Goal: Task Accomplishment & Management: Complete application form

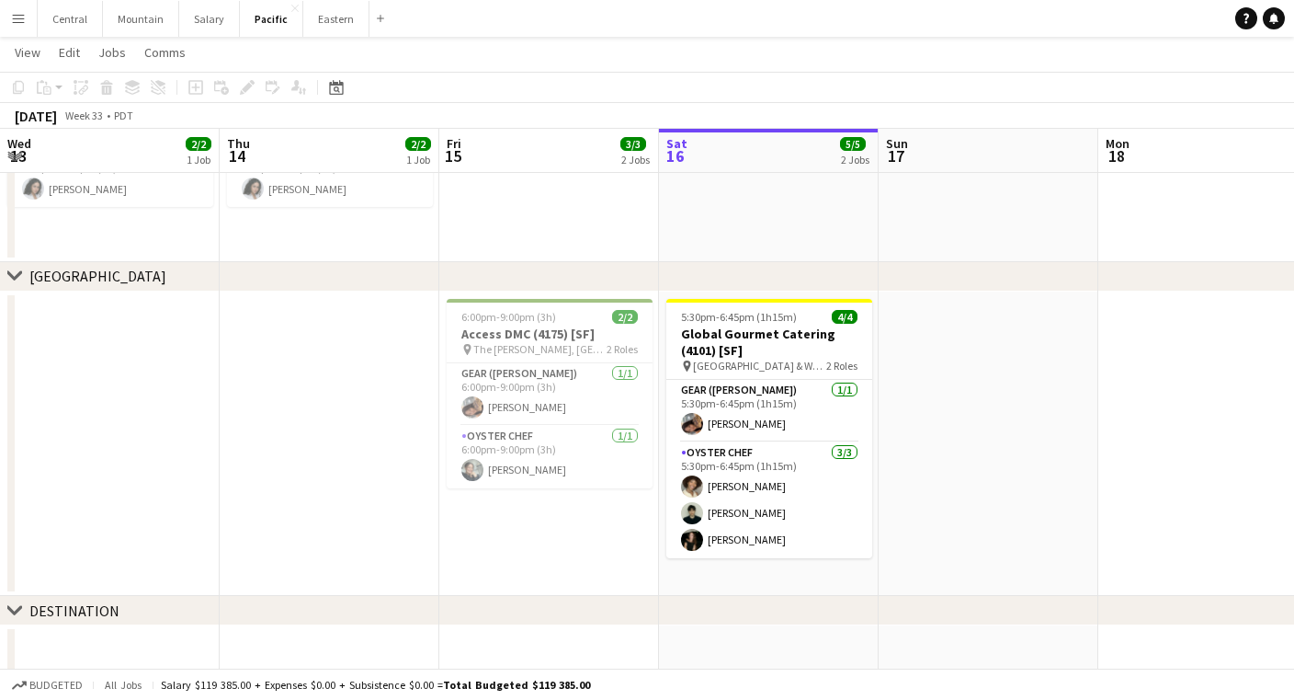
scroll to position [0, 439]
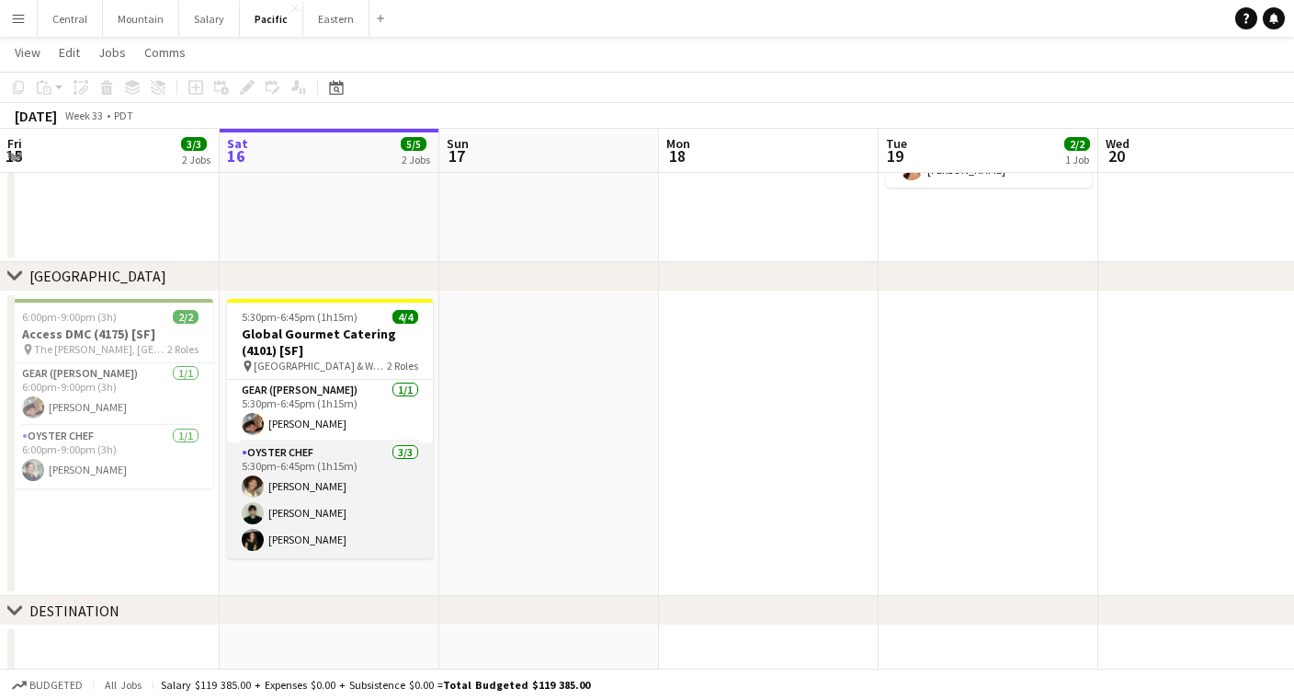
click at [318, 502] on app-card-role "Oyster Chef [DATE] 5:30pm-6:45pm (1h15m) [PERSON_NAME] [PERSON_NAME] [PERSON_NA…" at bounding box center [330, 500] width 206 height 116
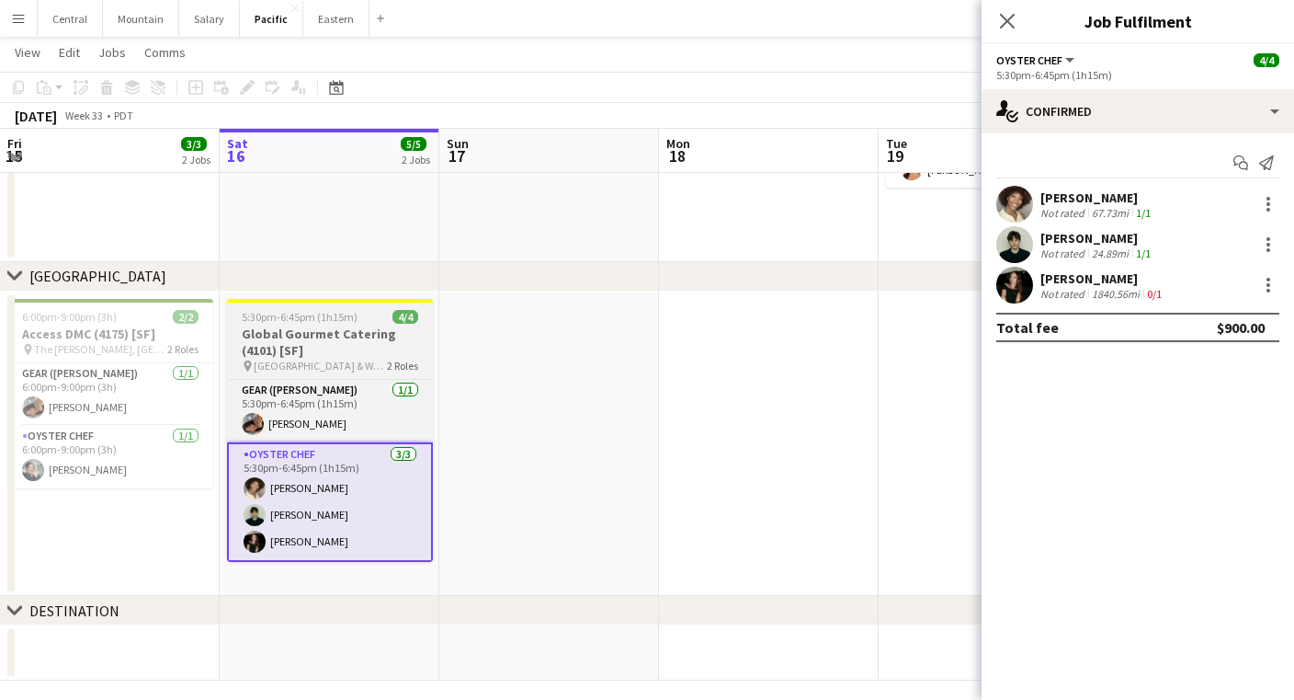
click at [309, 348] on h3 "Global Gourmet Catering (4101) [SF]" at bounding box center [330, 341] width 206 height 33
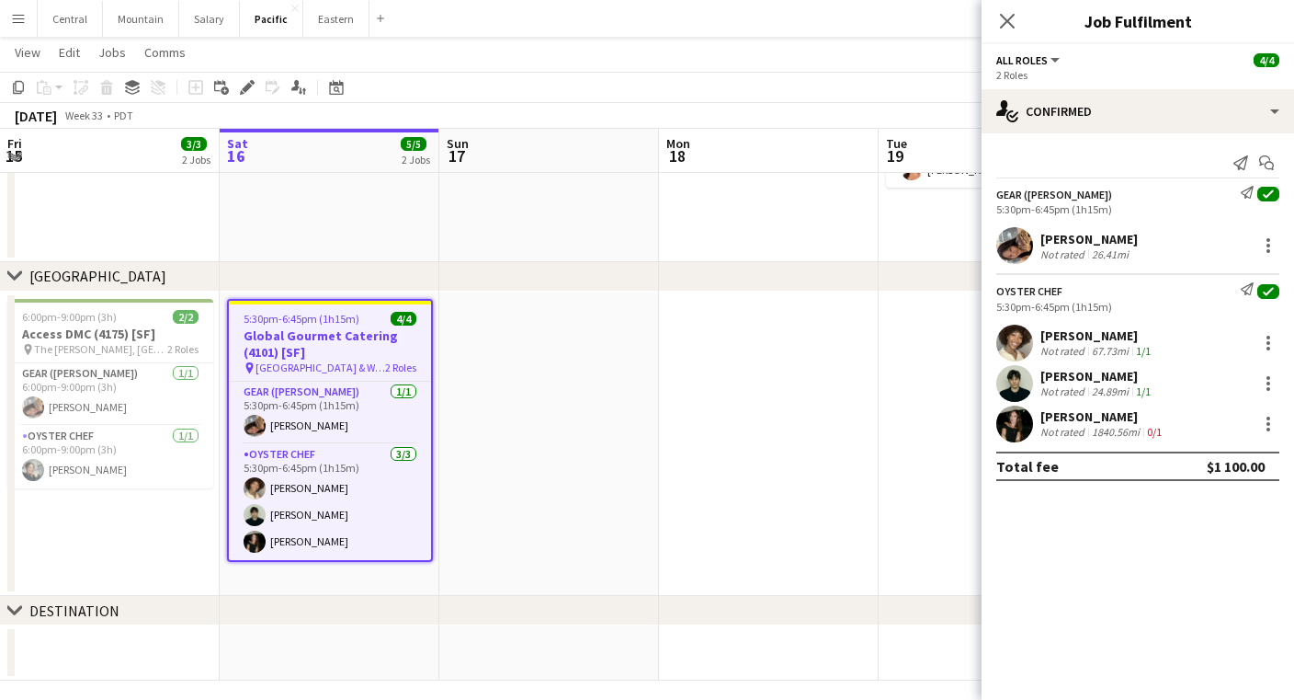
click at [245, 98] on app-toolbar "Copy Paste Paste Command V Paste with crew Command Shift V Paste linked Job [GE…" at bounding box center [647, 87] width 1294 height 31
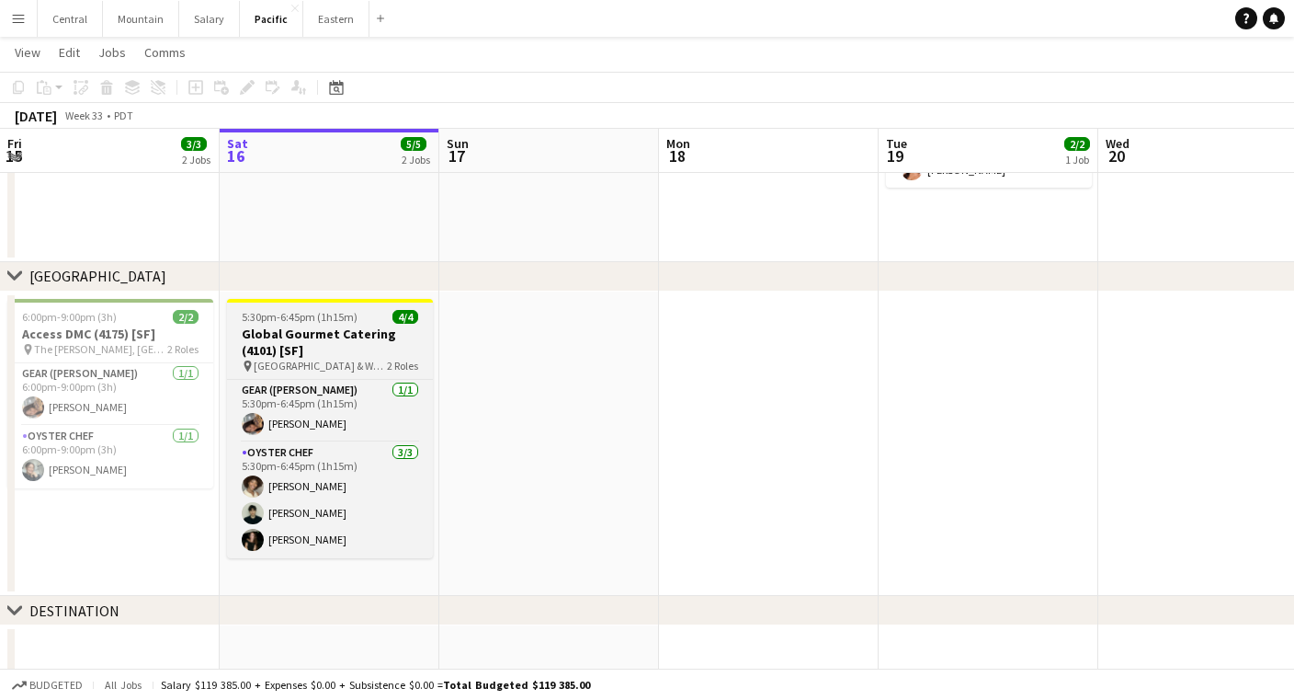
click at [306, 312] on span "5:30pm-6:45pm (1h15m)" at bounding box center [300, 317] width 116 height 14
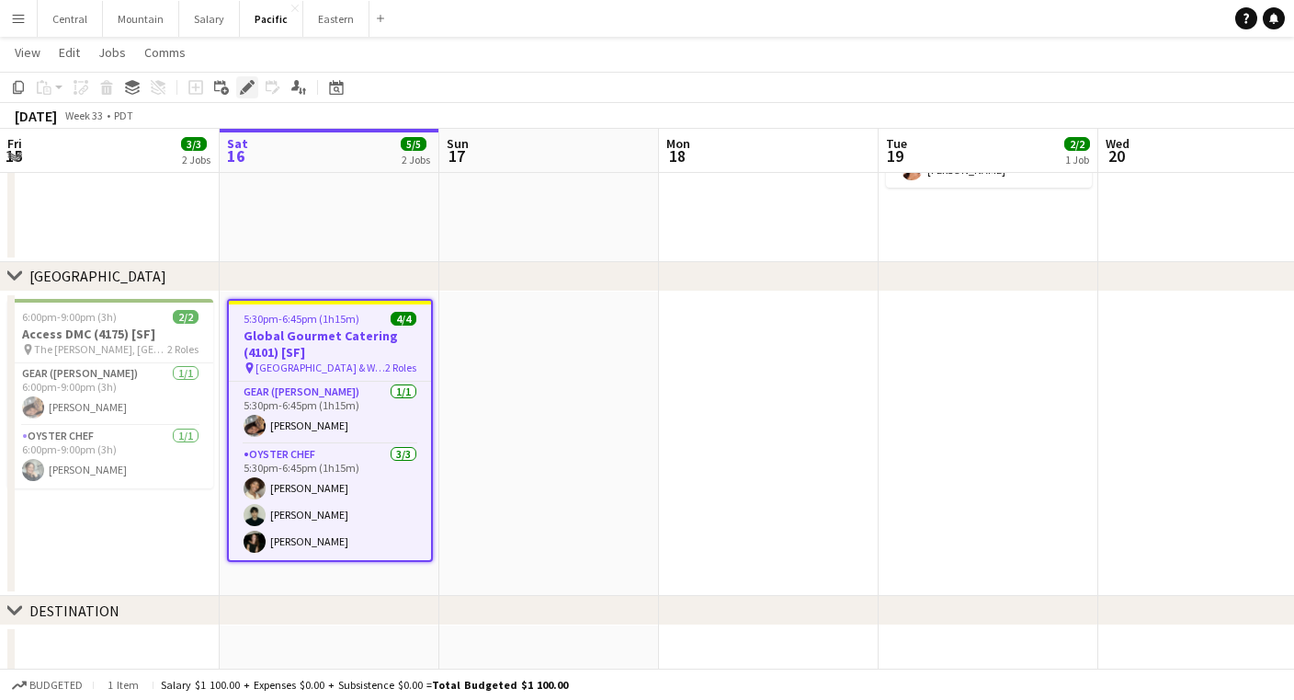
click at [244, 87] on icon "Edit" at bounding box center [247, 87] width 15 height 15
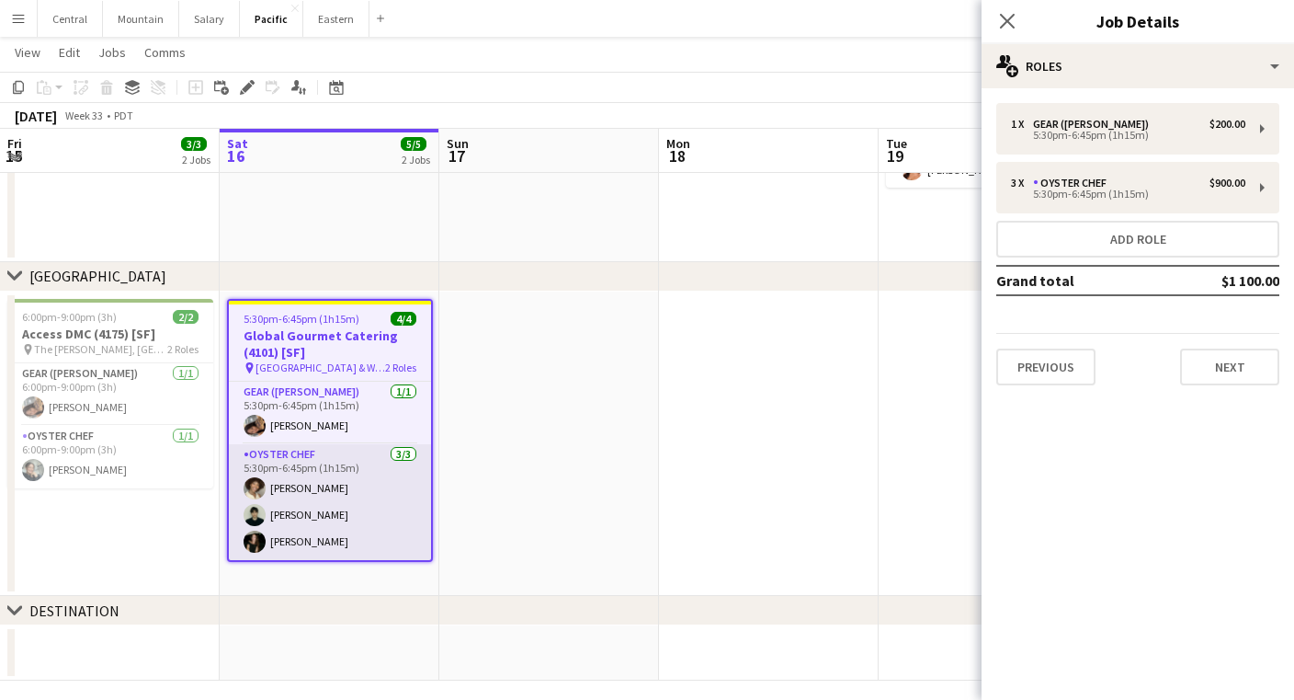
click at [360, 498] on app-card-role "Oyster Chef [DATE] 5:30pm-6:45pm (1h15m) [PERSON_NAME] [PERSON_NAME] [PERSON_NA…" at bounding box center [330, 502] width 202 height 116
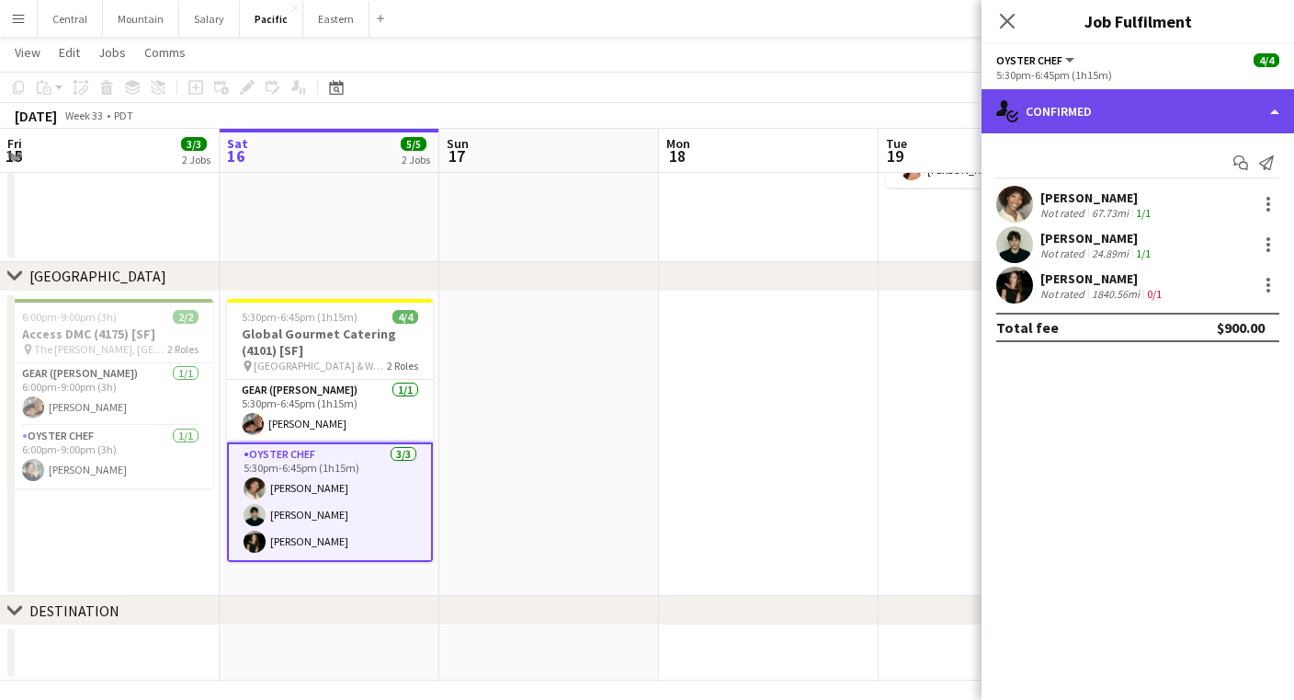
click at [1084, 99] on div "single-neutral-actions-check-2 Confirmed" at bounding box center [1138, 111] width 313 height 44
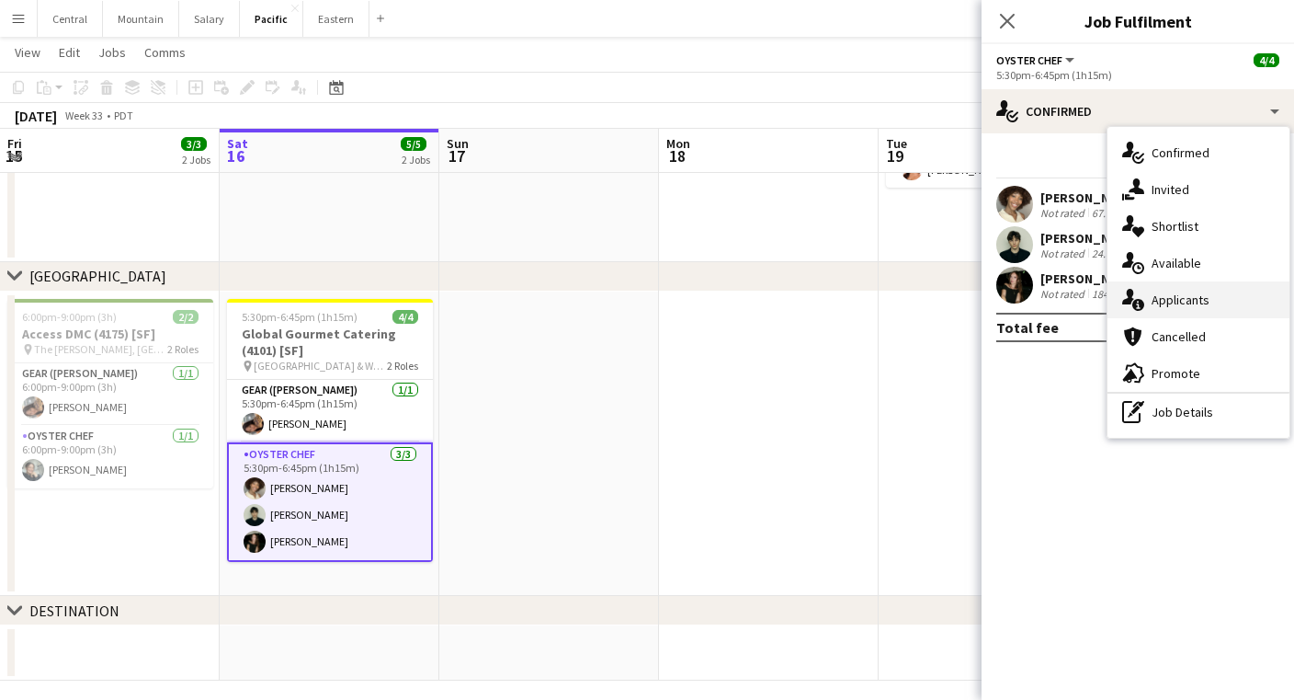
click at [1161, 294] on div "single-neutral-actions-information Applicants" at bounding box center [1199, 299] width 182 height 37
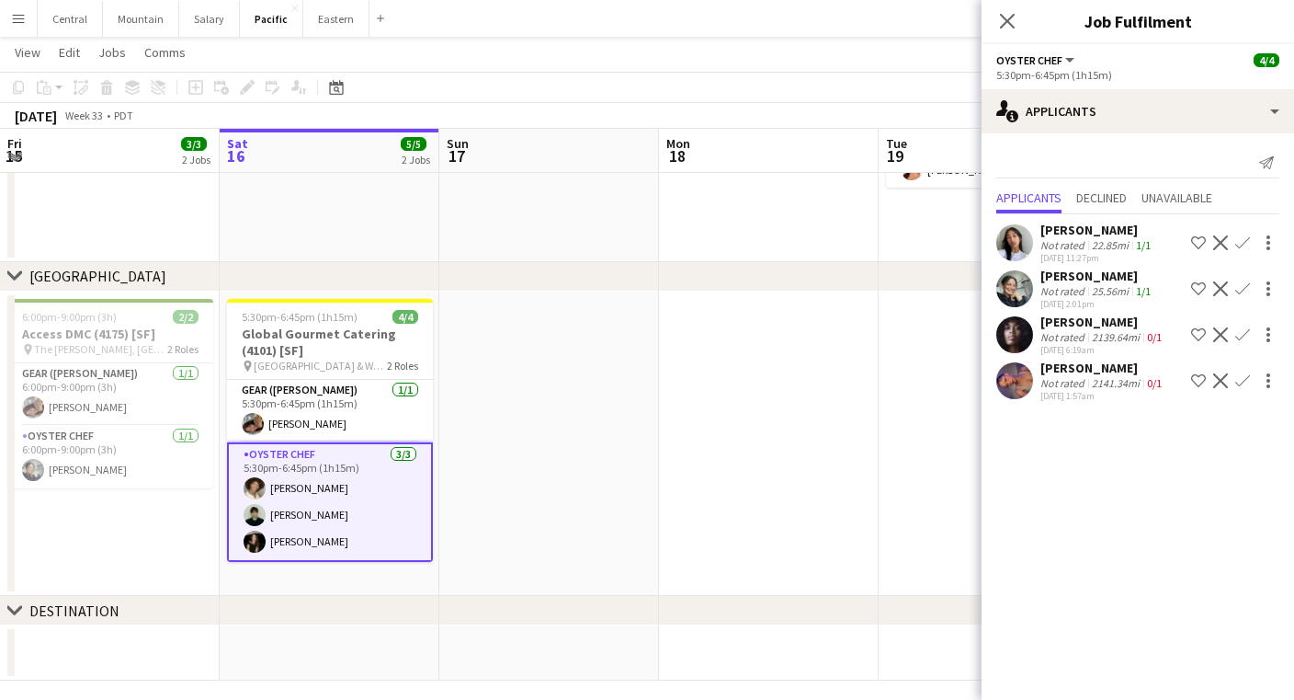
click at [17, 18] on app-icon "Menu" at bounding box center [18, 18] width 15 height 15
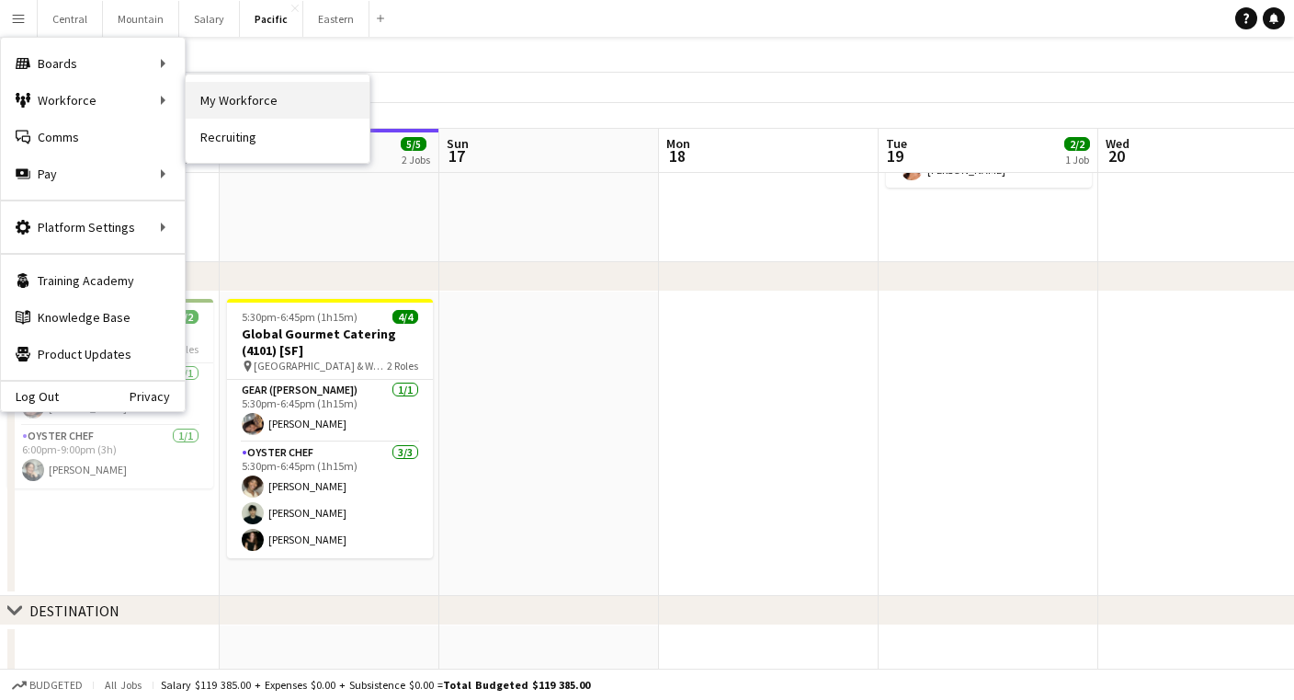
click at [257, 101] on link "My Workforce" at bounding box center [278, 100] width 184 height 37
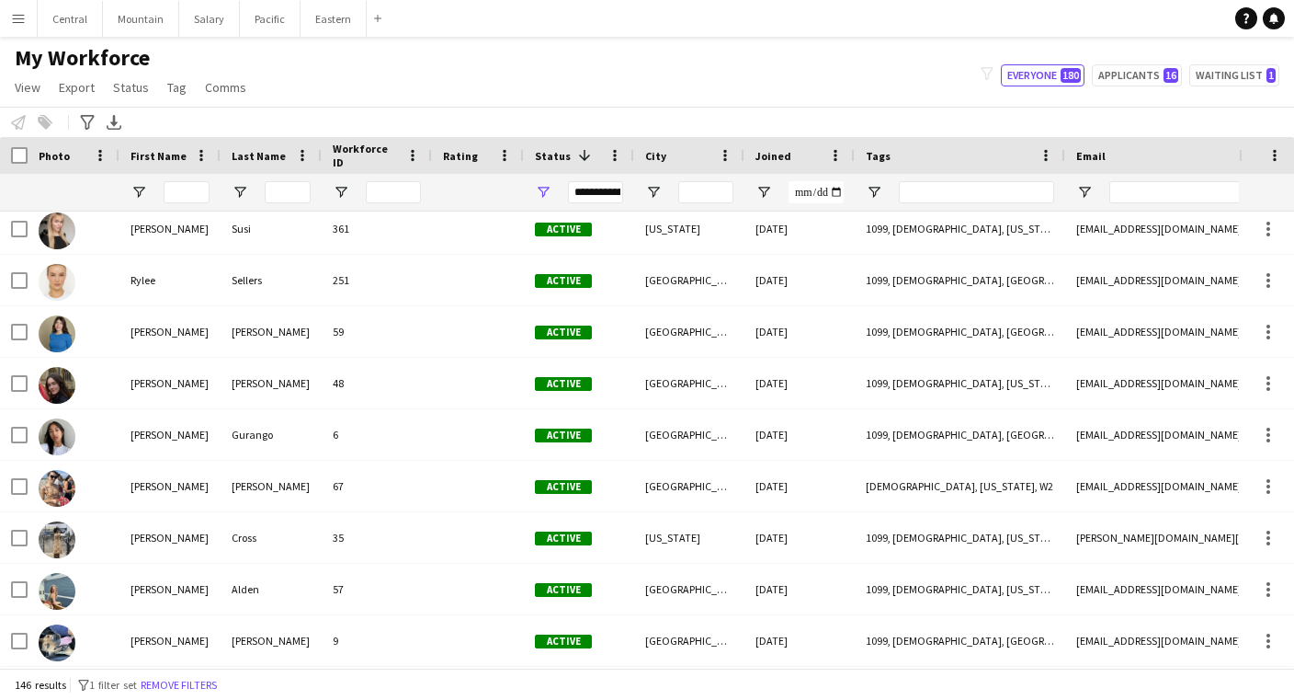
scroll to position [6511, 0]
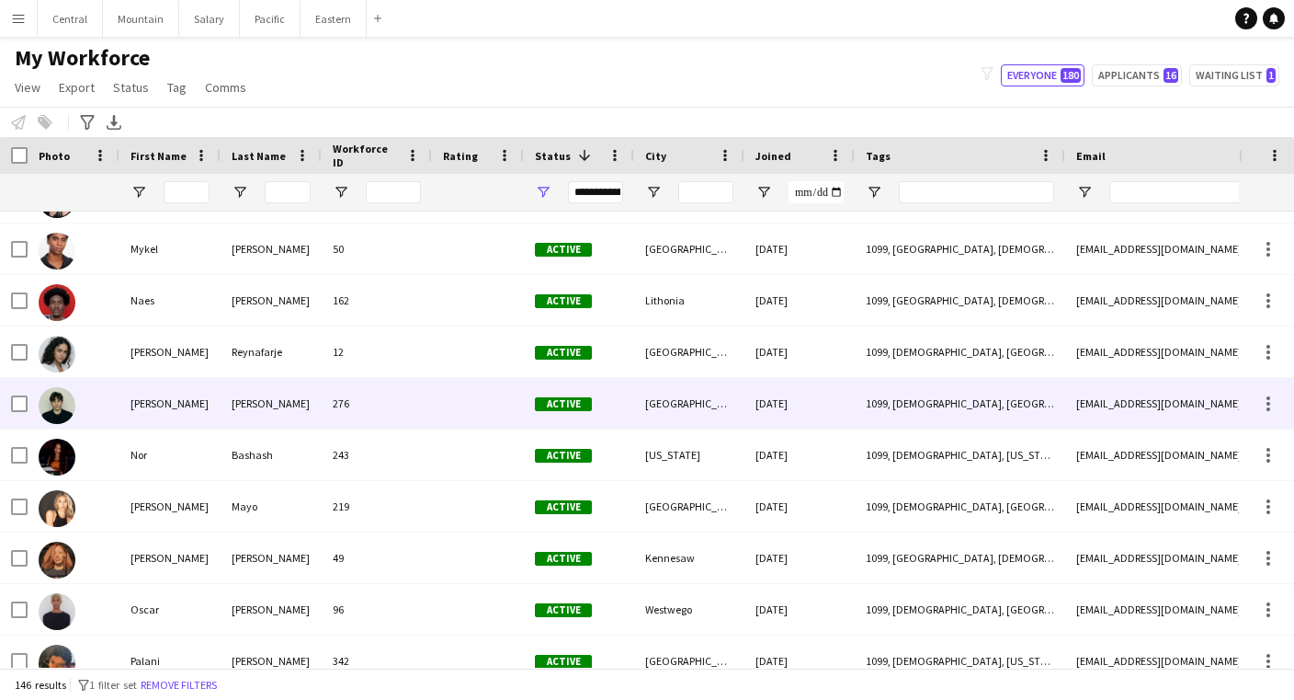
click at [389, 402] on div "276" at bounding box center [377, 403] width 110 height 51
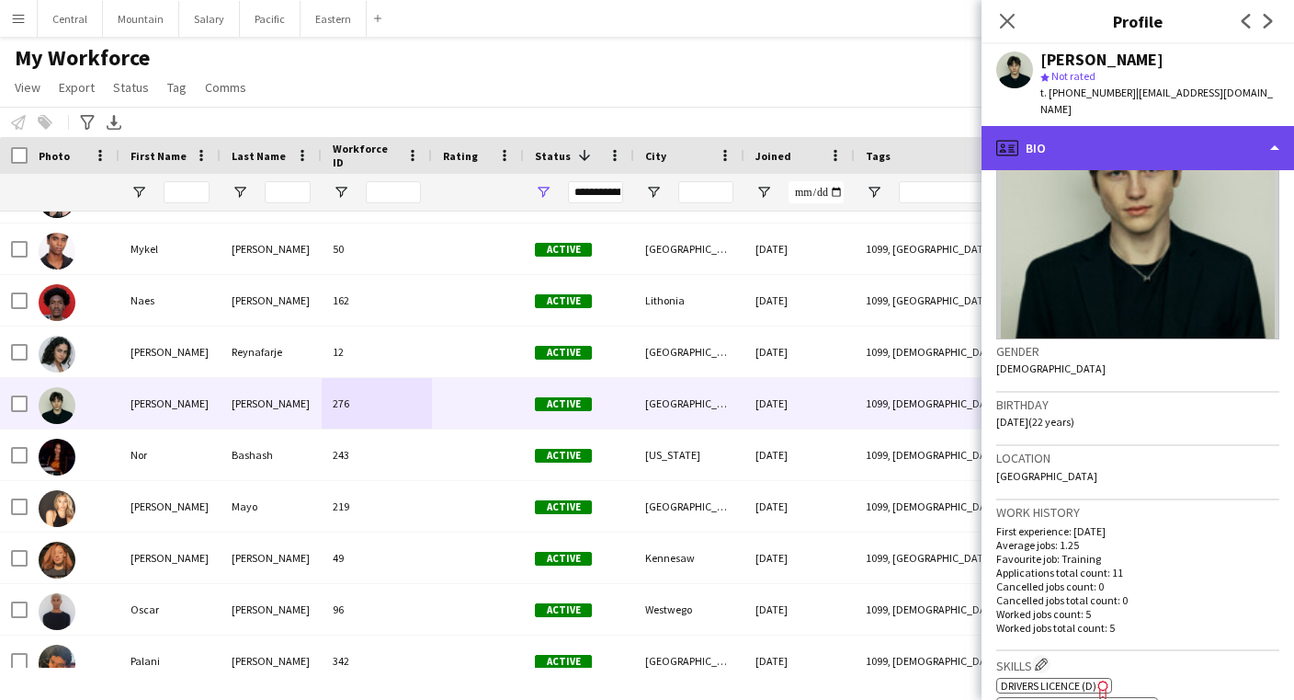
click at [1095, 138] on div "profile Bio" at bounding box center [1138, 148] width 313 height 44
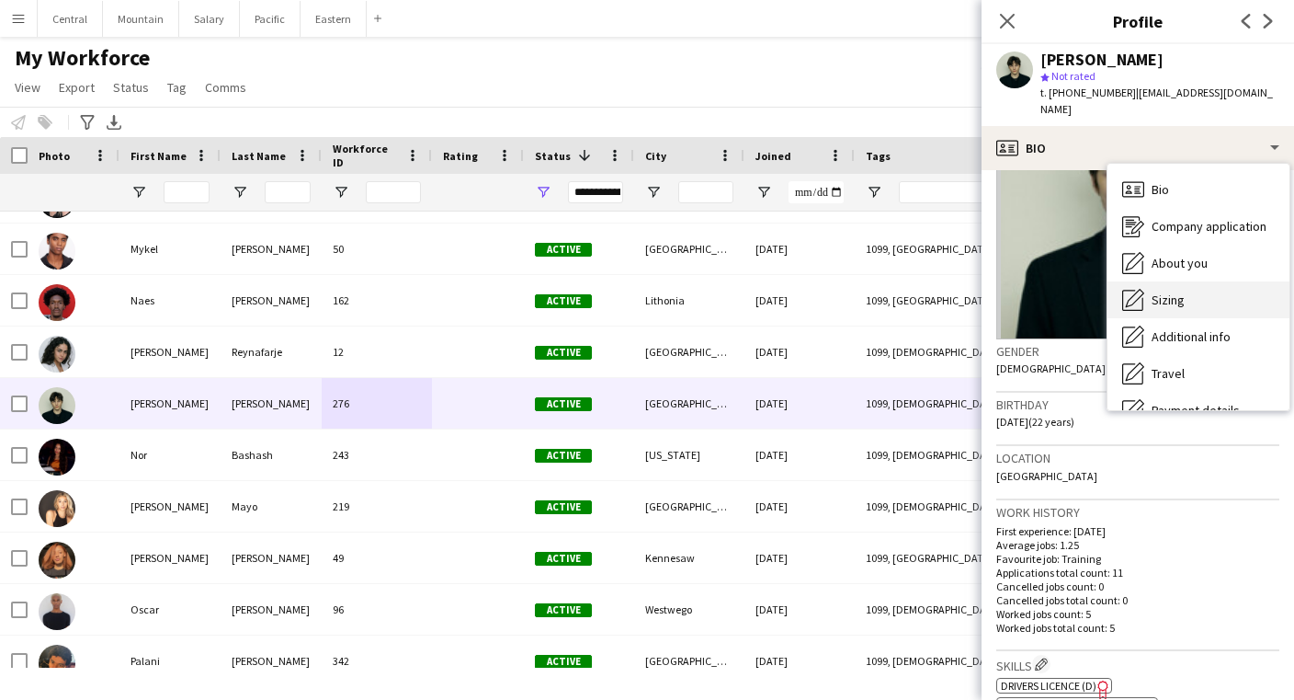
click at [1160, 291] on span "Sizing" at bounding box center [1168, 299] width 33 height 17
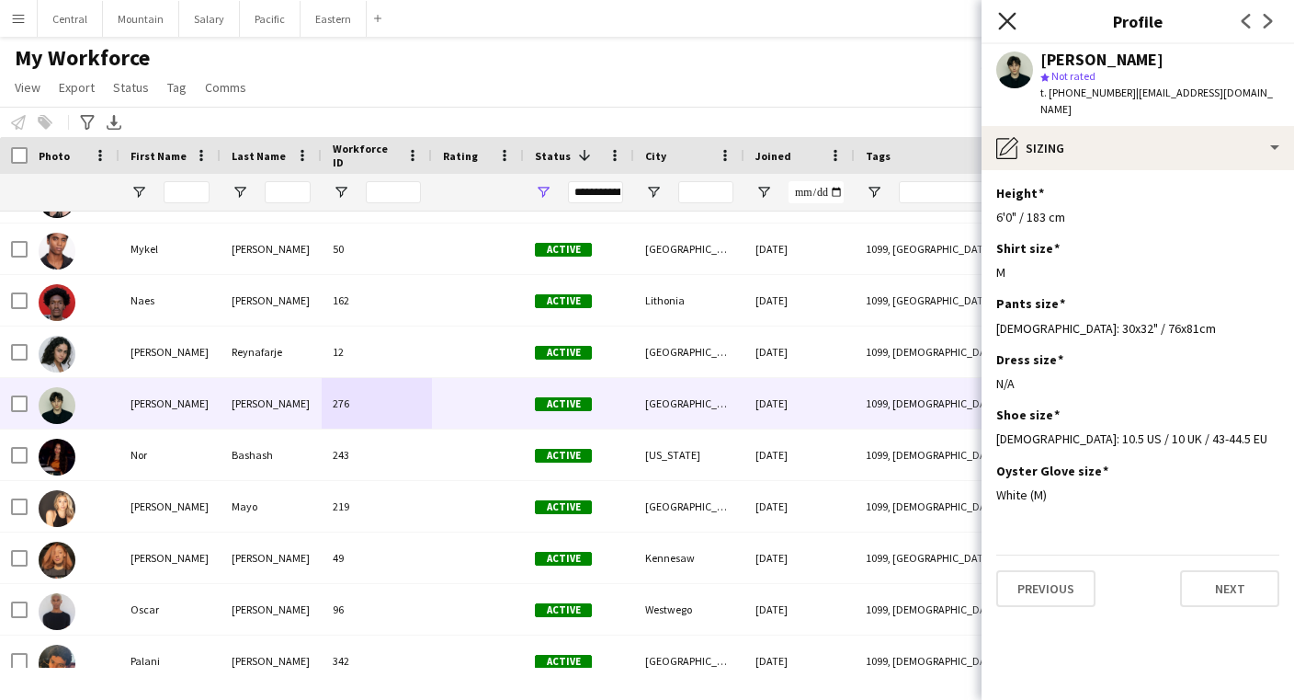
click at [1007, 18] on icon "Close pop-in" at bounding box center [1006, 20] width 17 height 17
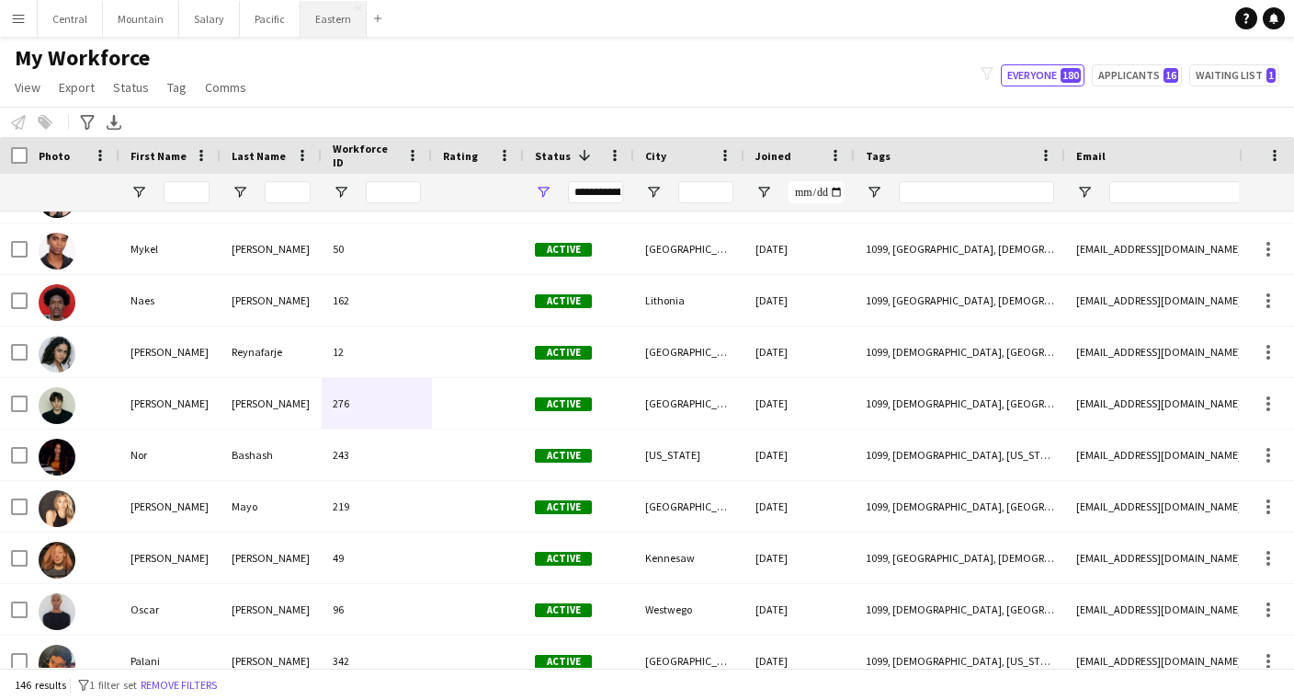
click at [310, 24] on button "Eastern Close" at bounding box center [334, 19] width 66 height 36
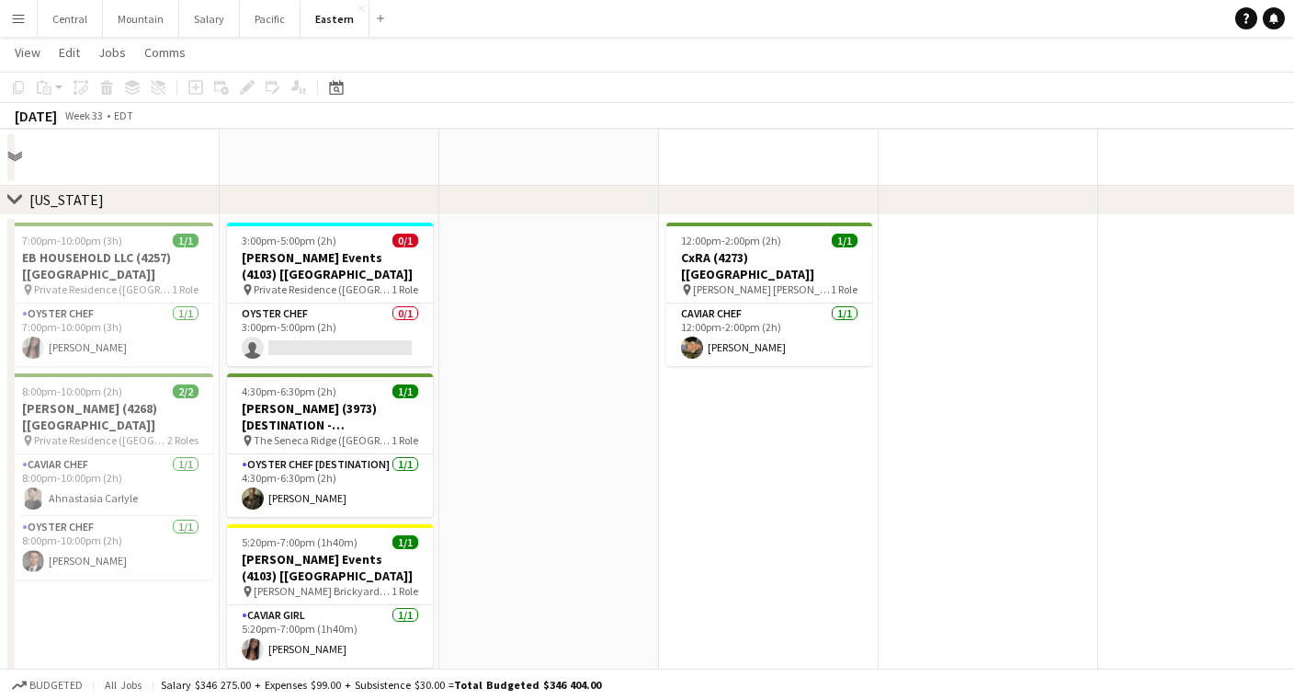
scroll to position [566, 0]
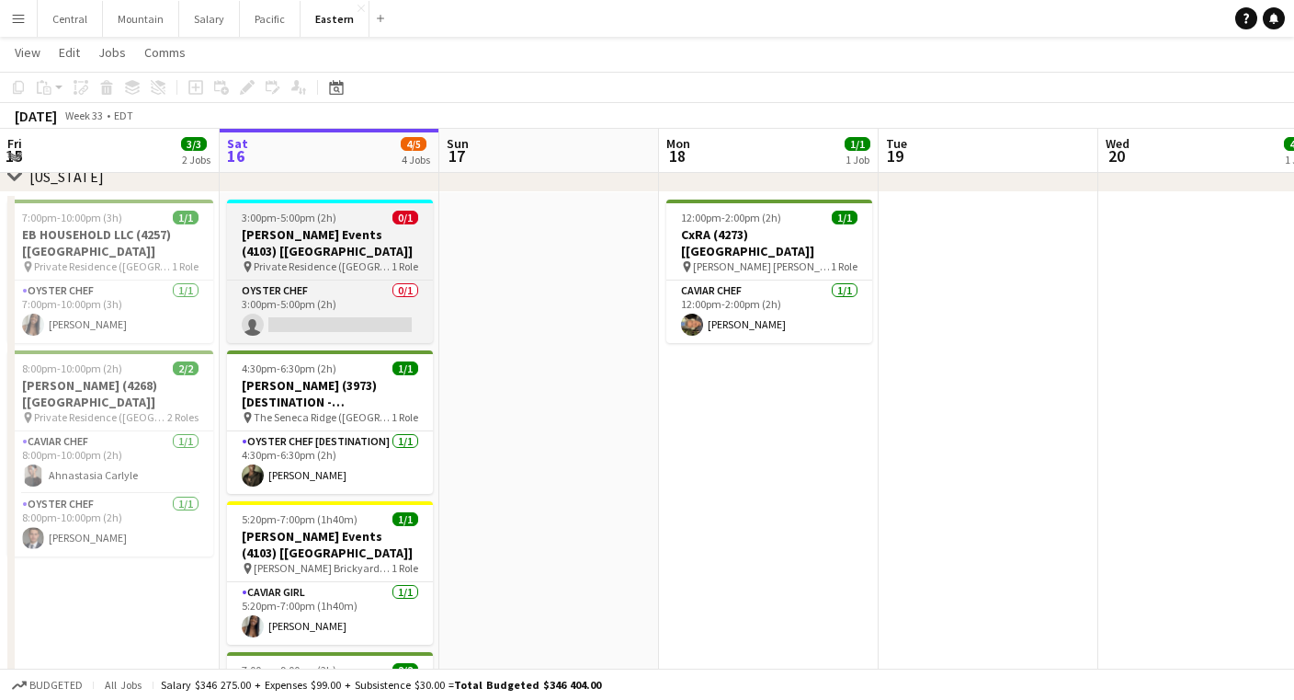
click at [316, 222] on span "3:00pm-5:00pm (2h)" at bounding box center [289, 218] width 95 height 14
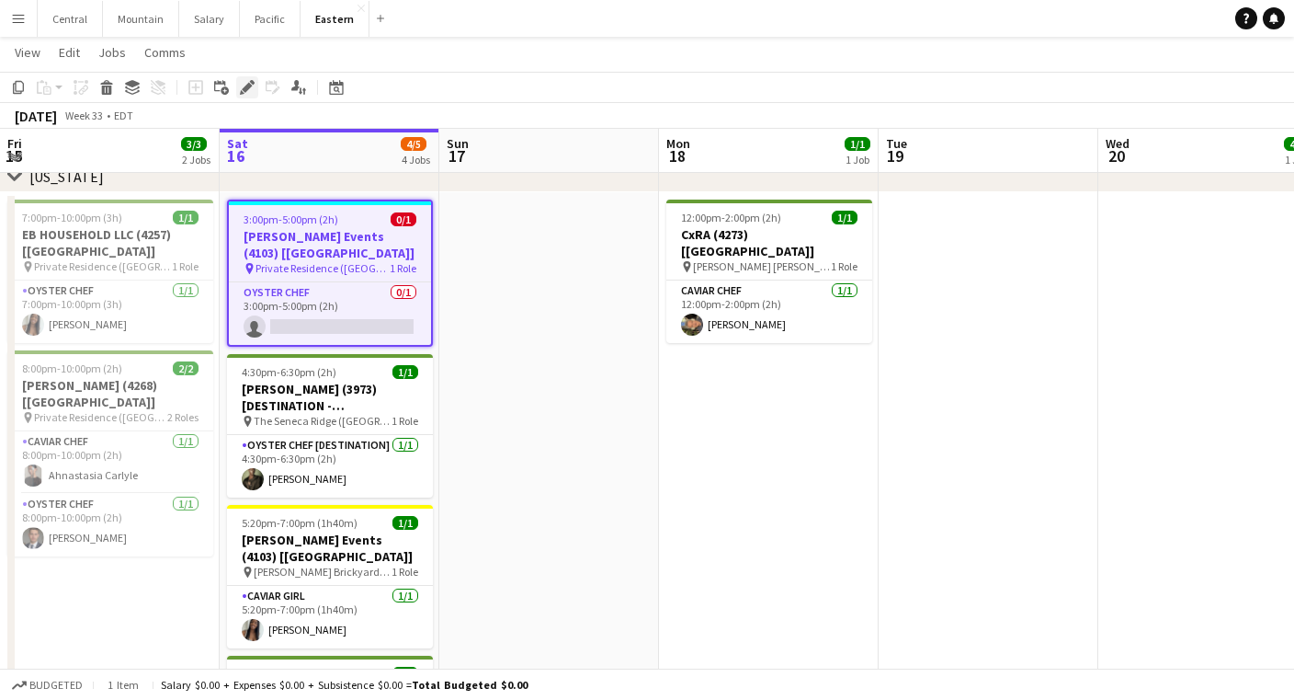
click at [248, 97] on div "Edit" at bounding box center [247, 87] width 22 height 22
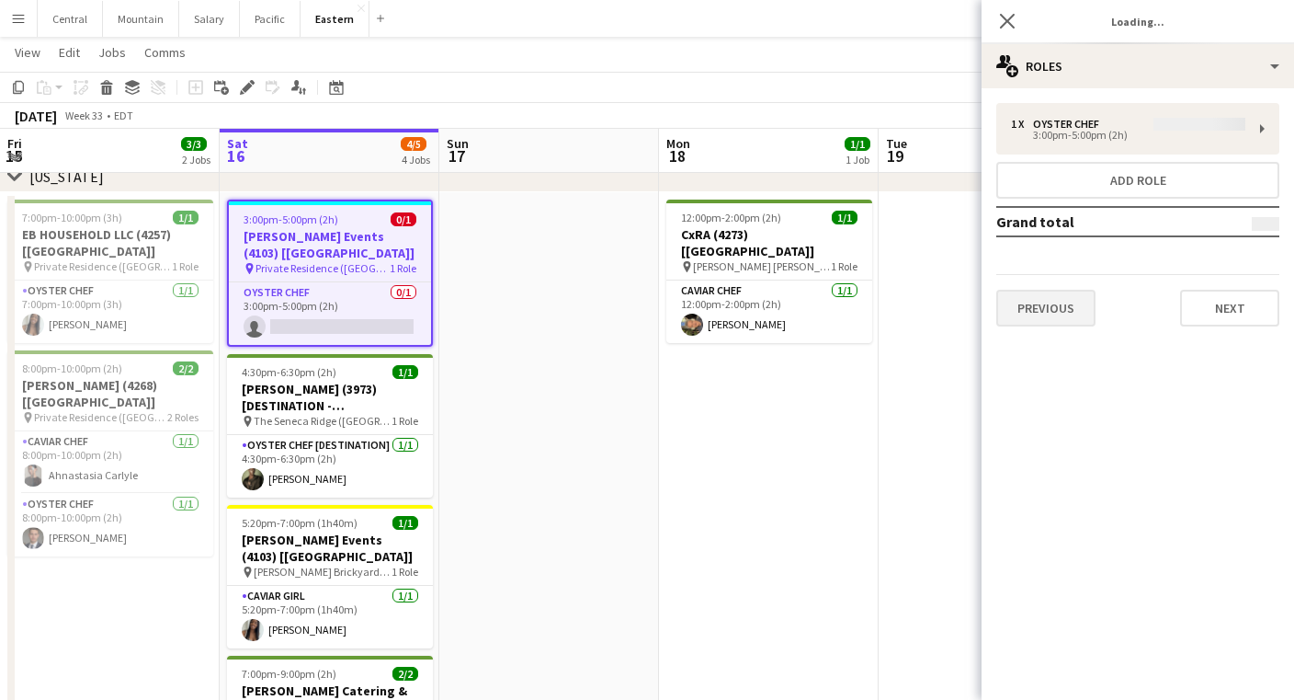
type input "**********"
click at [1214, 306] on button "Next" at bounding box center [1229, 308] width 99 height 37
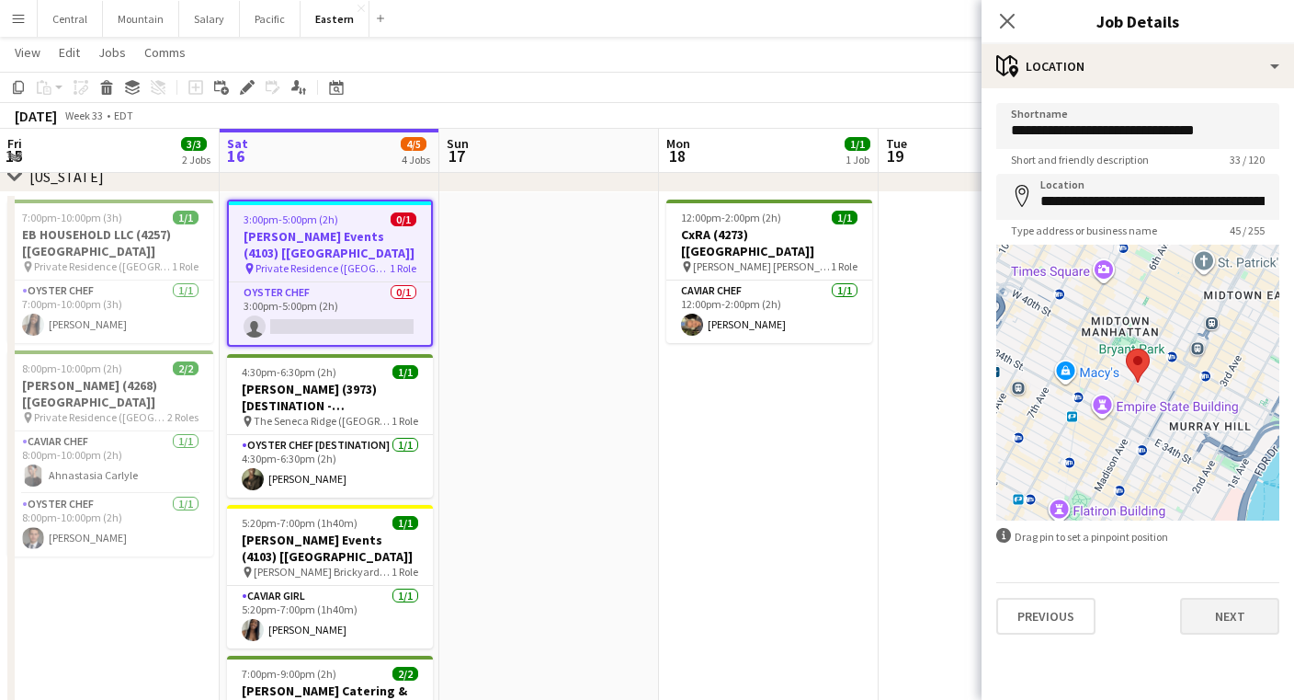
click at [1212, 619] on button "Next" at bounding box center [1229, 616] width 99 height 37
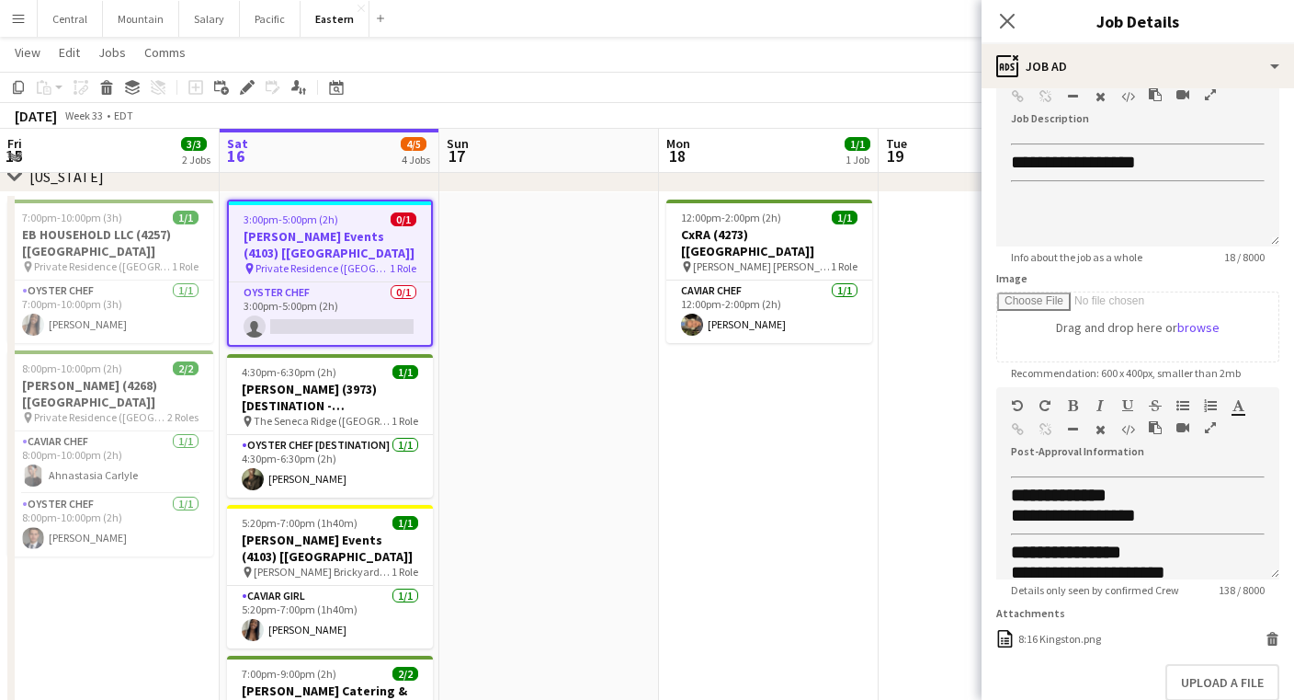
scroll to position [0, 0]
click at [999, 19] on icon "Close pop-in" at bounding box center [1006, 20] width 17 height 17
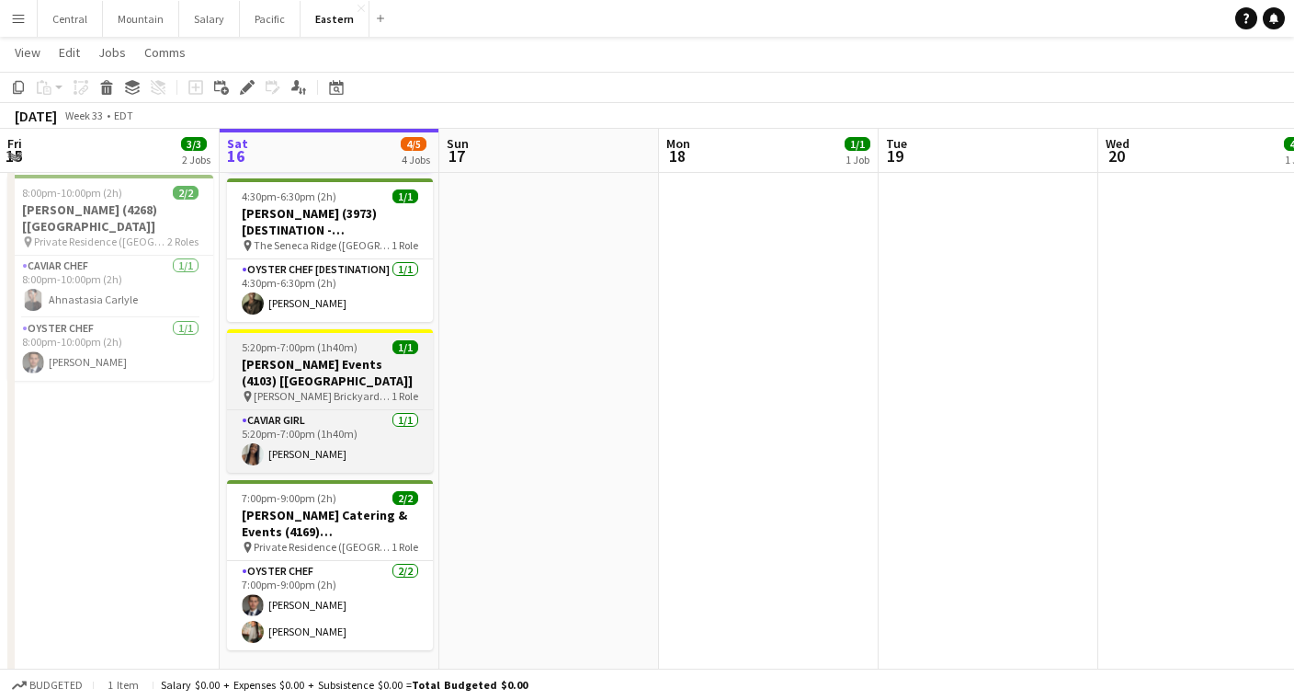
scroll to position [742, 0]
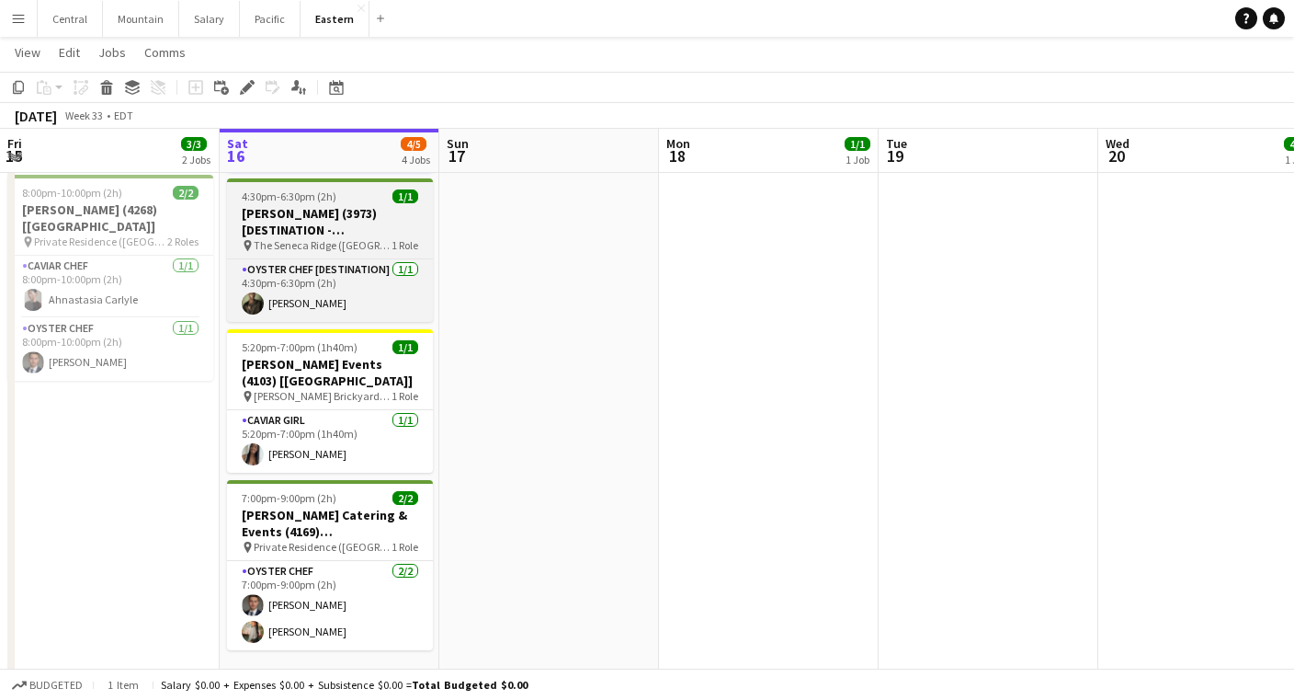
click at [328, 217] on h3 "[PERSON_NAME] (3973) [DESTINATION - [GEOGRAPHIC_DATA], [GEOGRAPHIC_DATA]]" at bounding box center [330, 221] width 206 height 33
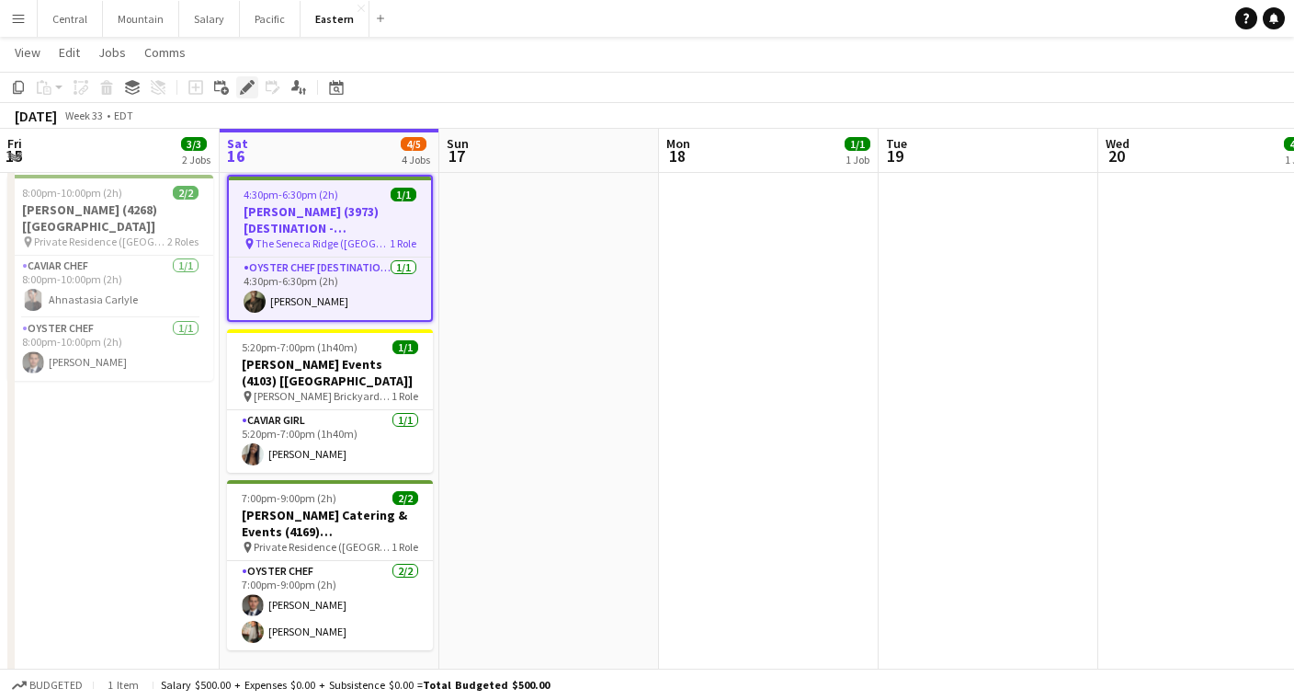
click at [245, 85] on icon "Edit" at bounding box center [247, 87] width 15 height 15
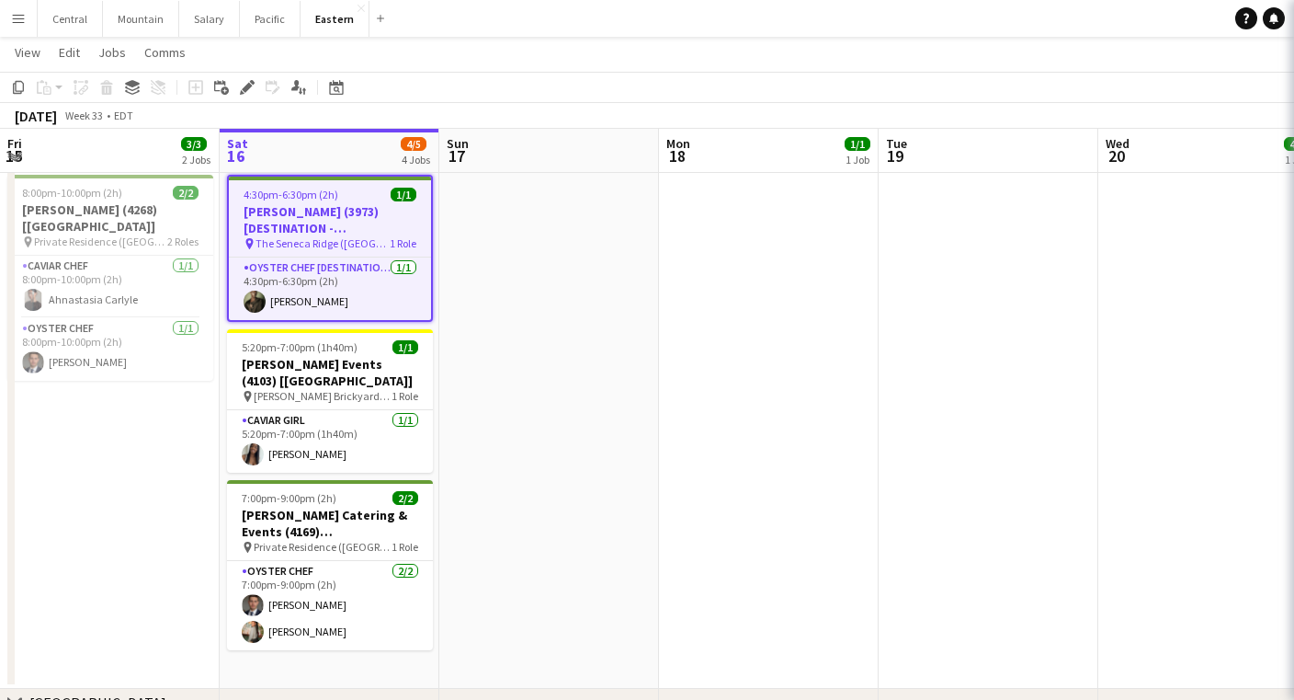
type input "**********"
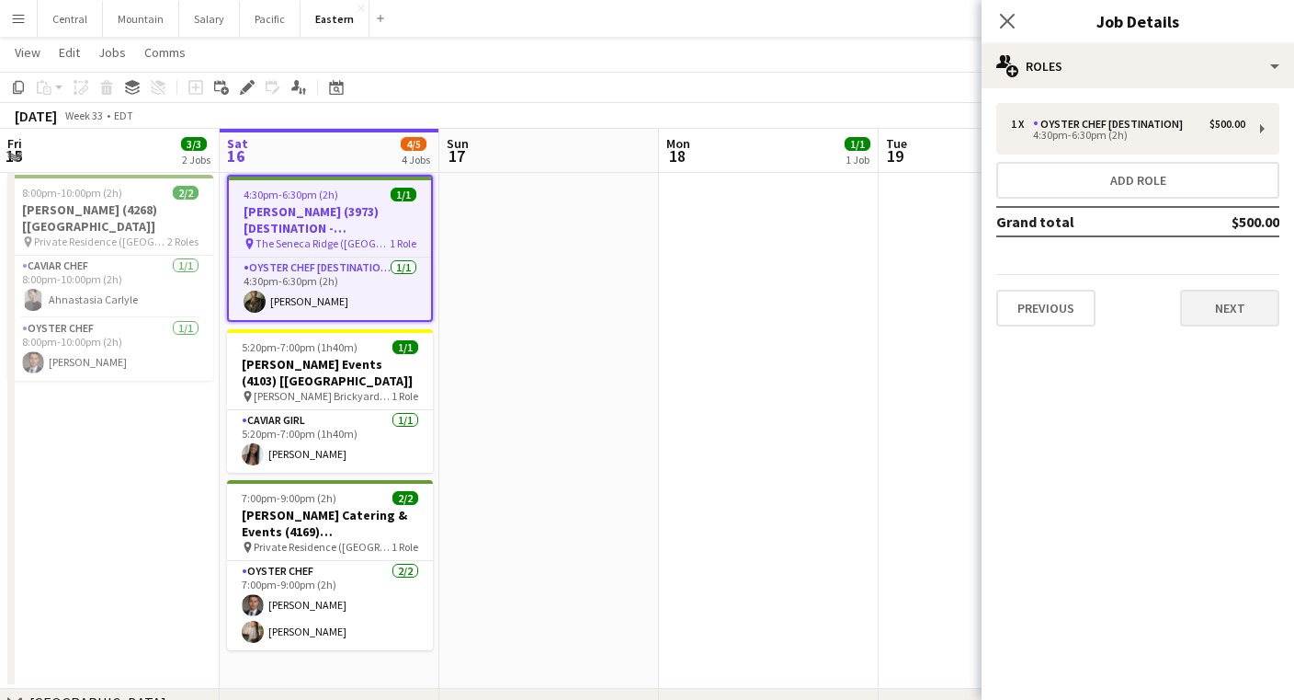
click at [1226, 319] on button "Next" at bounding box center [1229, 308] width 99 height 37
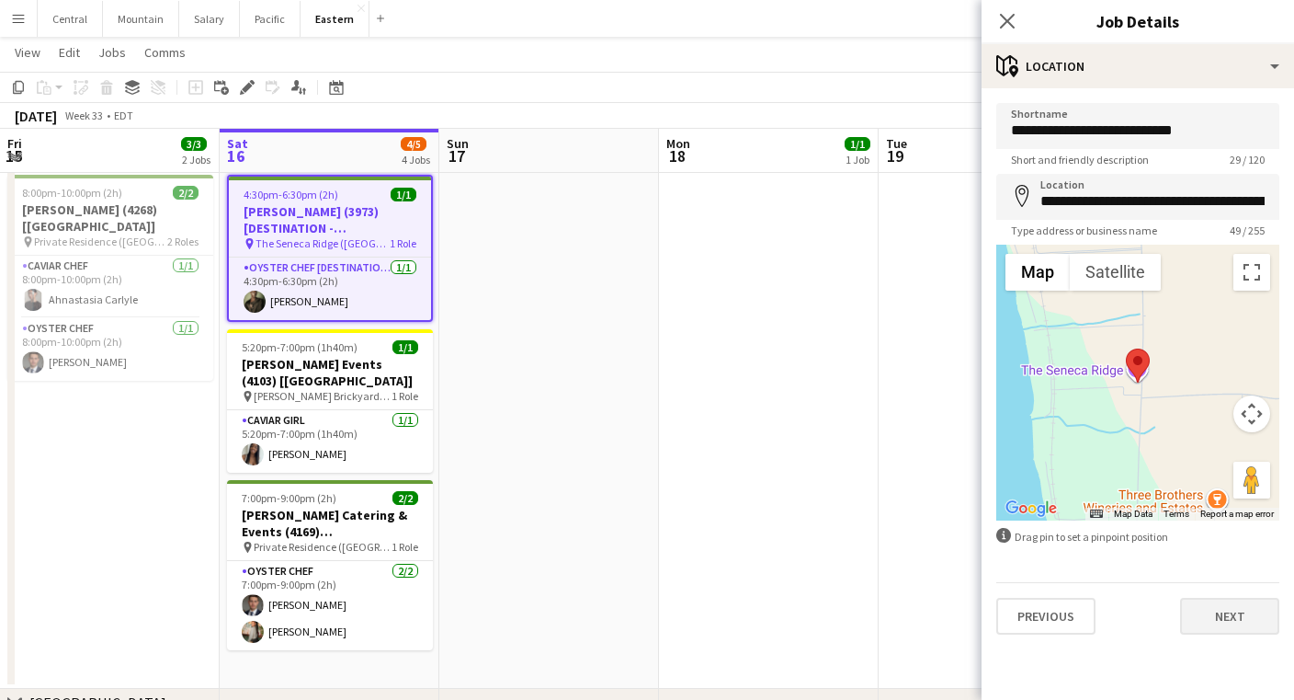
click at [1221, 616] on button "Next" at bounding box center [1229, 616] width 99 height 37
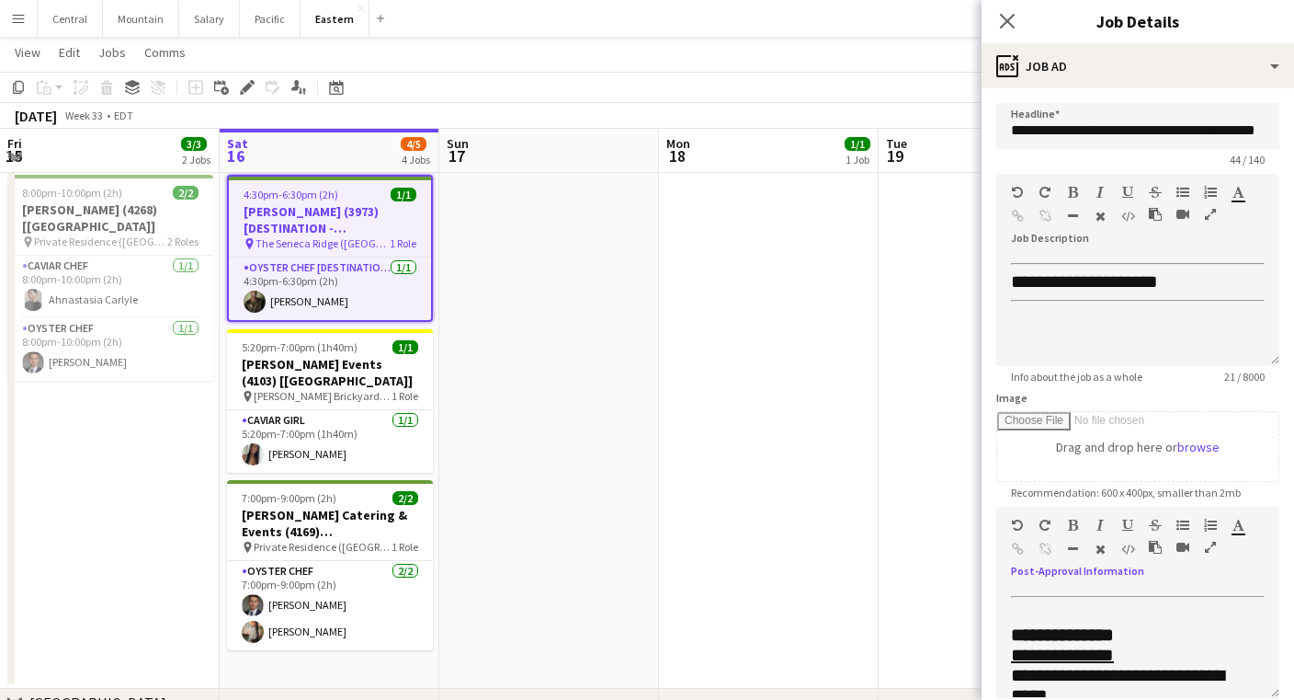
click at [1211, 550] on icon "button" at bounding box center [1210, 547] width 11 height 13
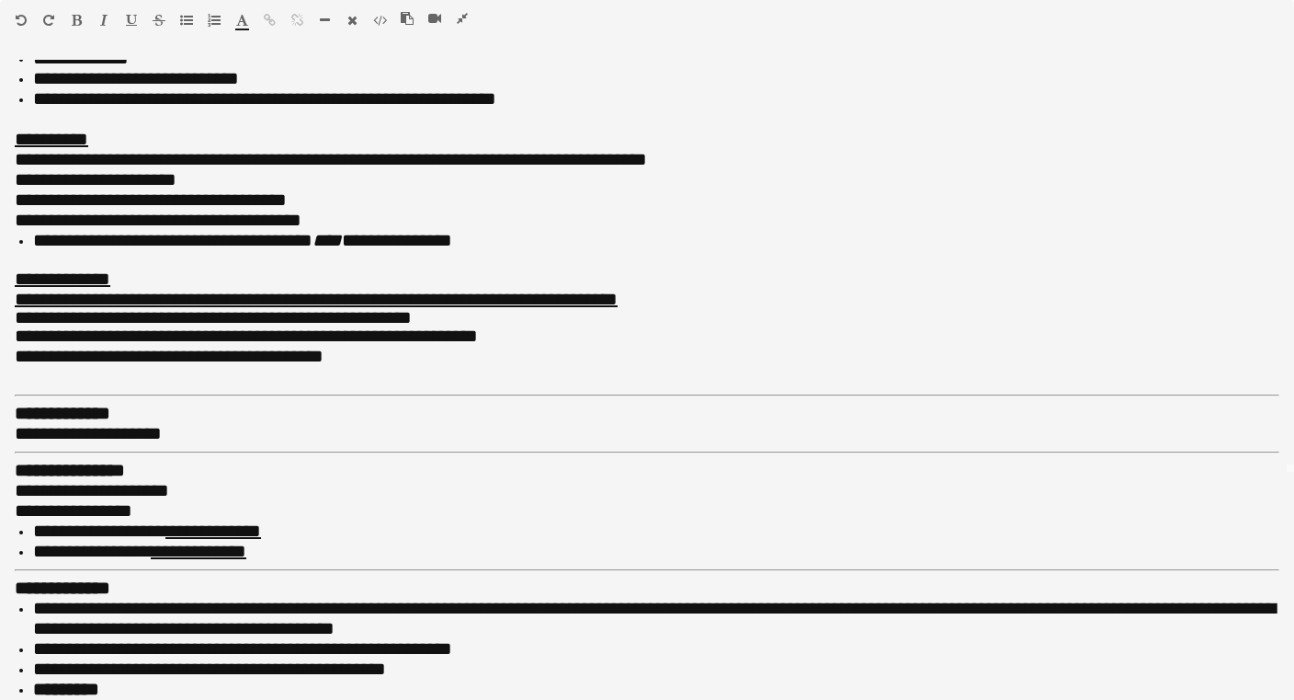
scroll to position [225, 0]
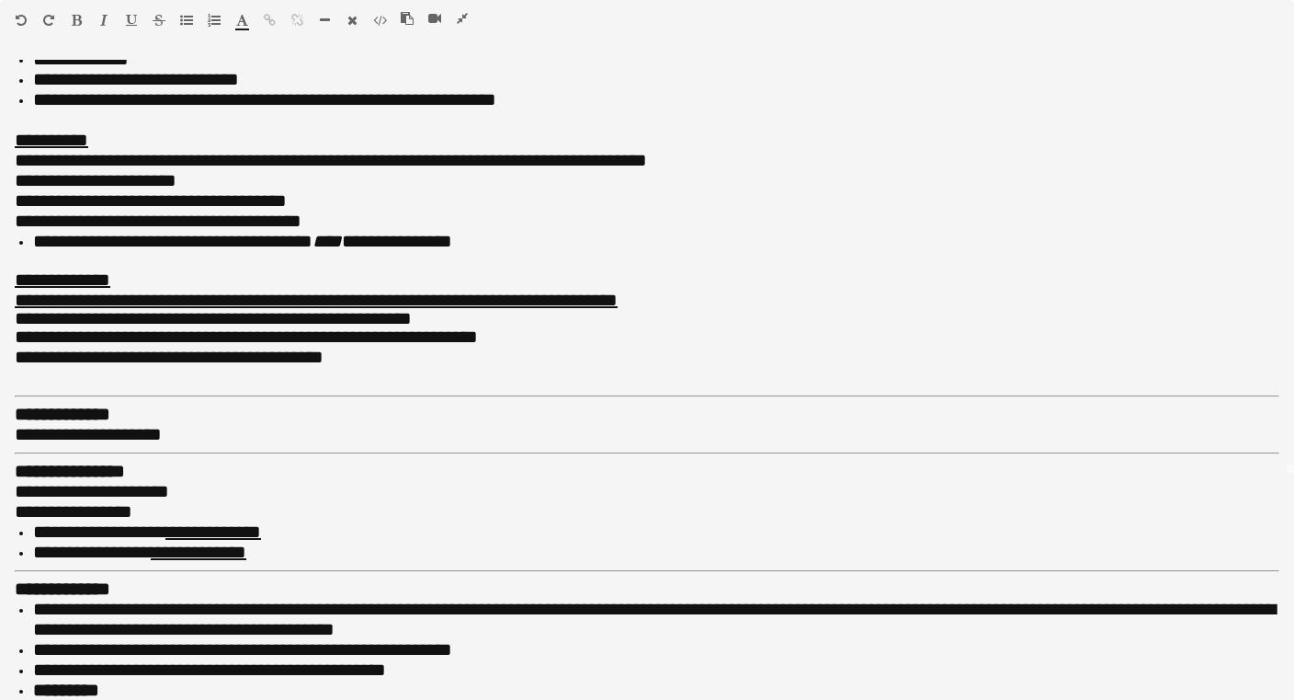
click at [460, 17] on icon "button" at bounding box center [462, 18] width 11 height 13
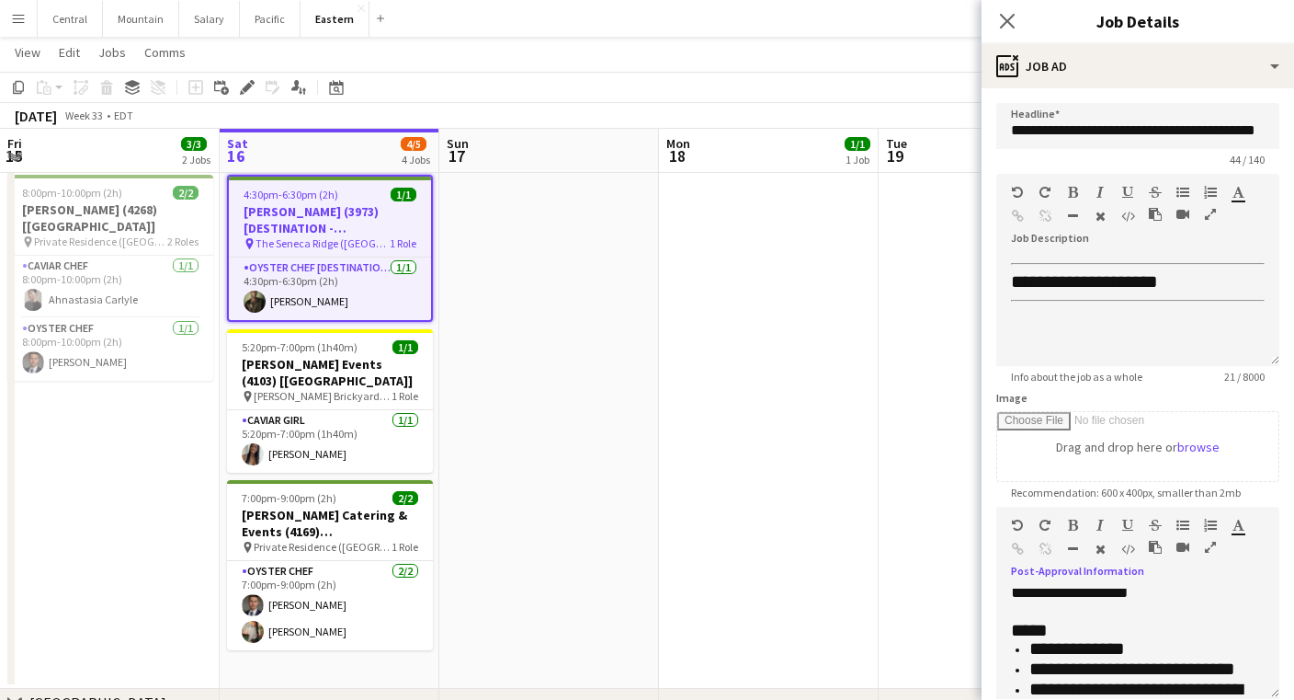
click at [1210, 547] on icon "button" at bounding box center [1210, 547] width 11 height 13
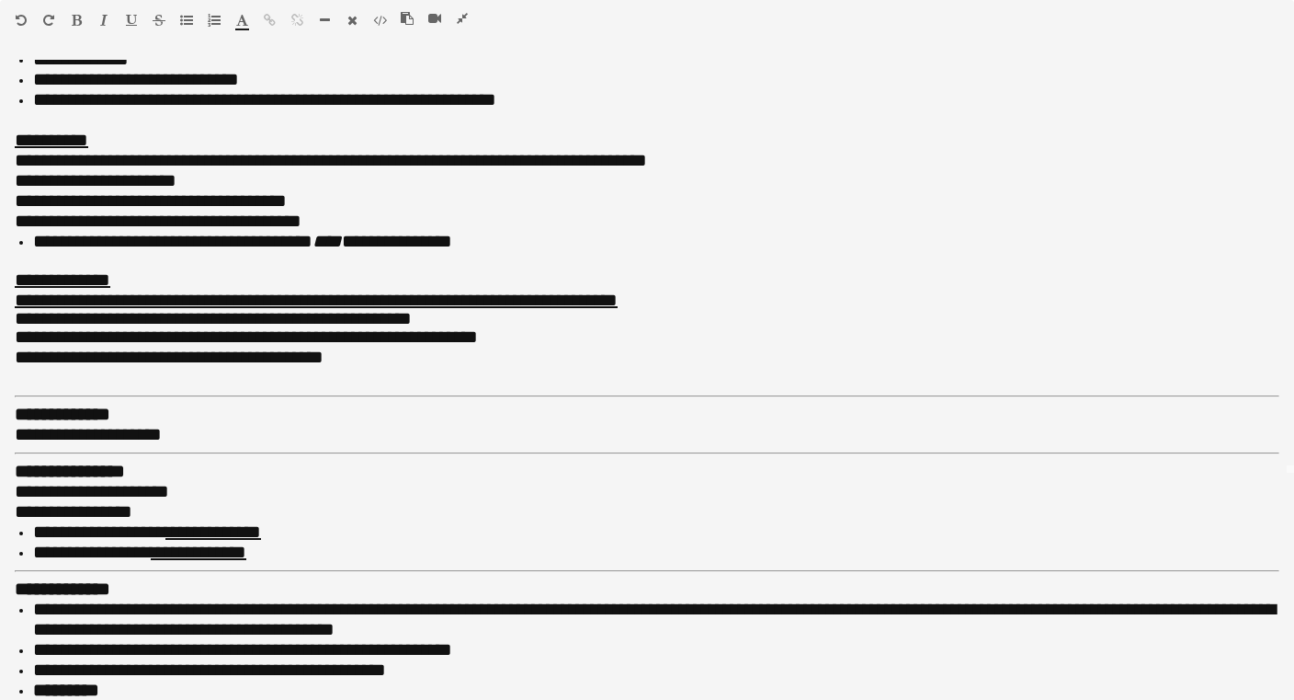
scroll to position [884, 0]
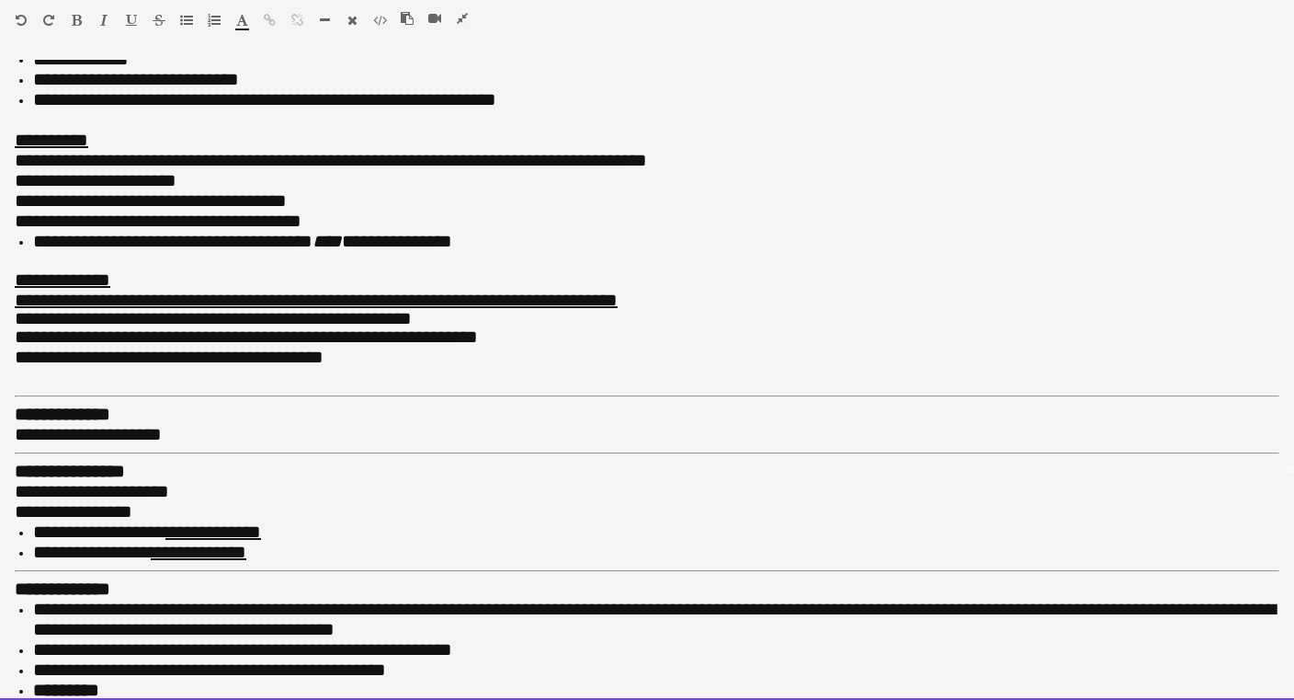
click at [423, 603] on li "**********" at bounding box center [656, 619] width 1247 height 40
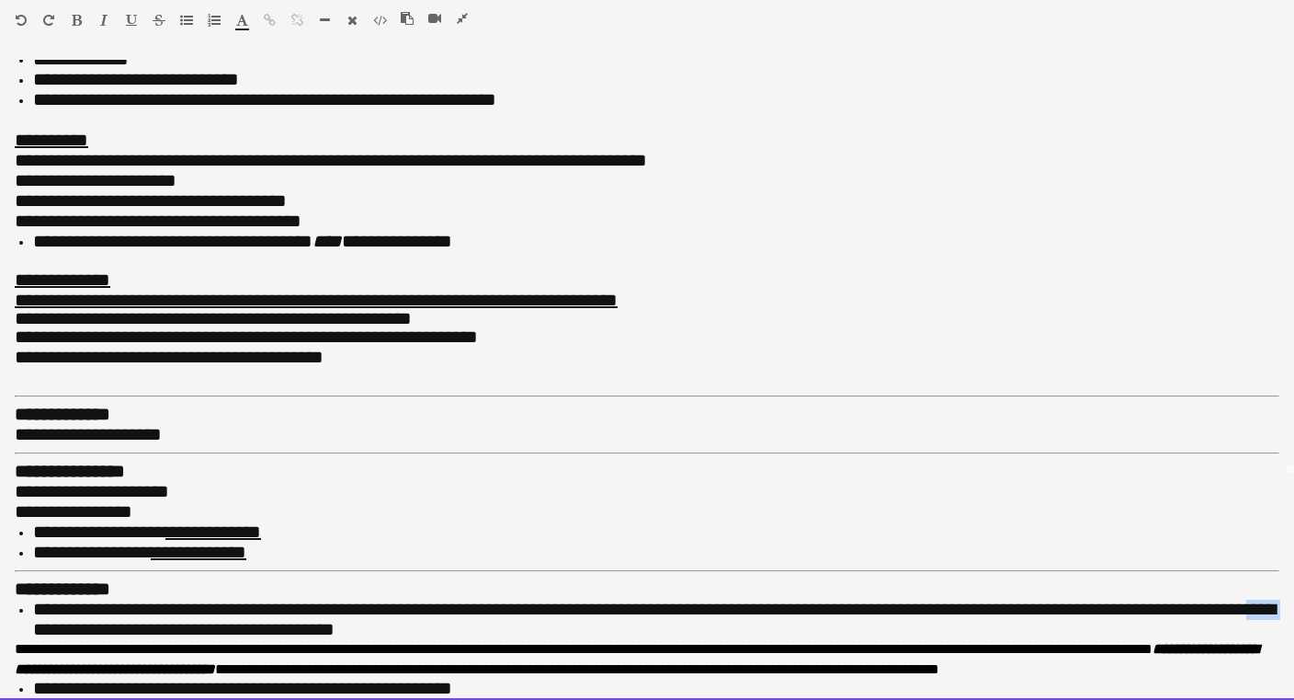
drag, startPoint x: 108, startPoint y: 599, endPoint x: 67, endPoint y: 596, distance: 41.5
click at [67, 599] on span "**********" at bounding box center [654, 618] width 1243 height 39
click at [422, 599] on li "**********" at bounding box center [656, 619] width 1247 height 40
drag, startPoint x: 573, startPoint y: 601, endPoint x: 605, endPoint y: 599, distance: 32.2
click at [605, 599] on span "**********" at bounding box center [654, 618] width 1243 height 39
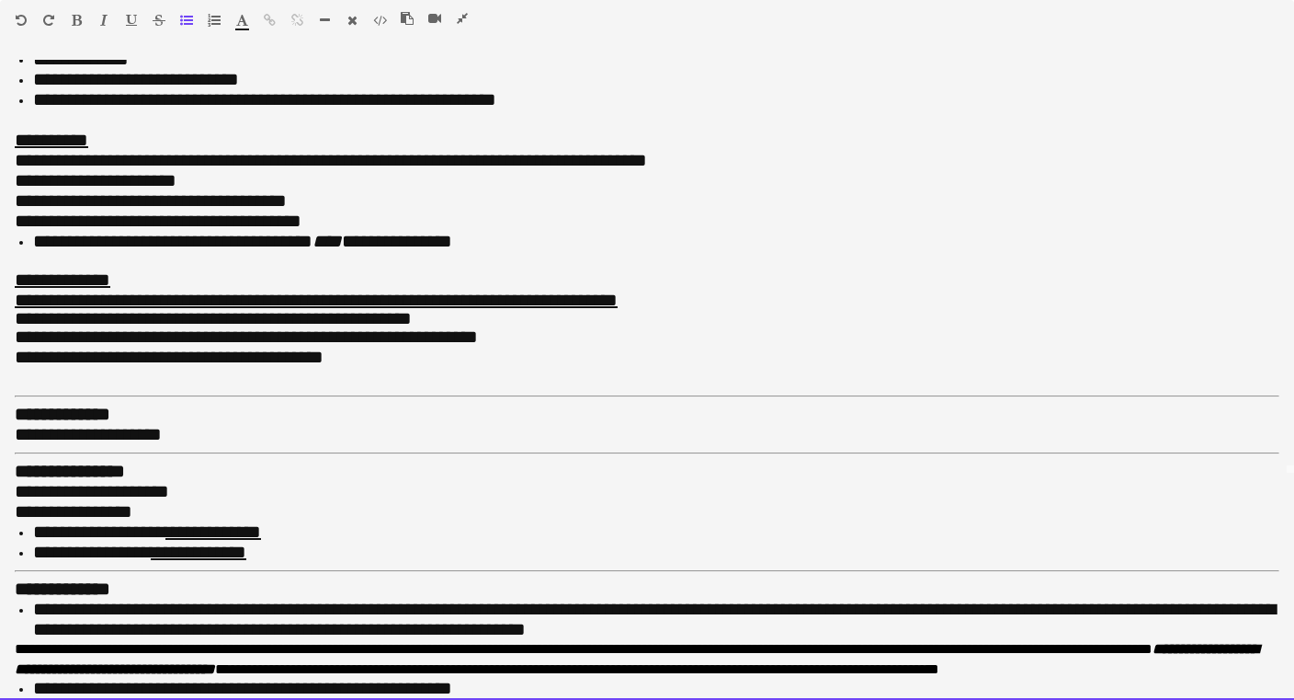
click at [603, 599] on li "**********" at bounding box center [656, 619] width 1247 height 40
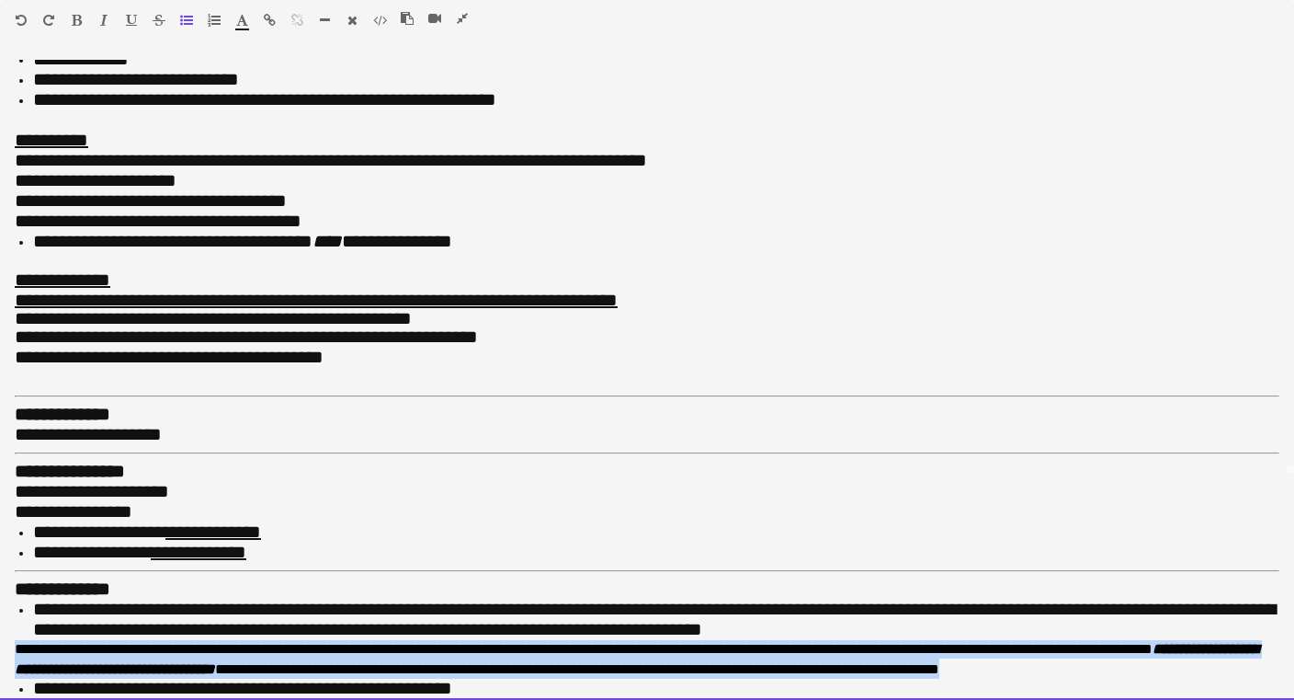
drag, startPoint x: 174, startPoint y: 654, endPoint x: -18, endPoint y: 615, distance: 196.0
click at [0, 615] on html "Menu Boards Boards Boards All jobs Status Workforce Workforce My Workforce Recr…" at bounding box center [647, 399] width 1294 height 2567
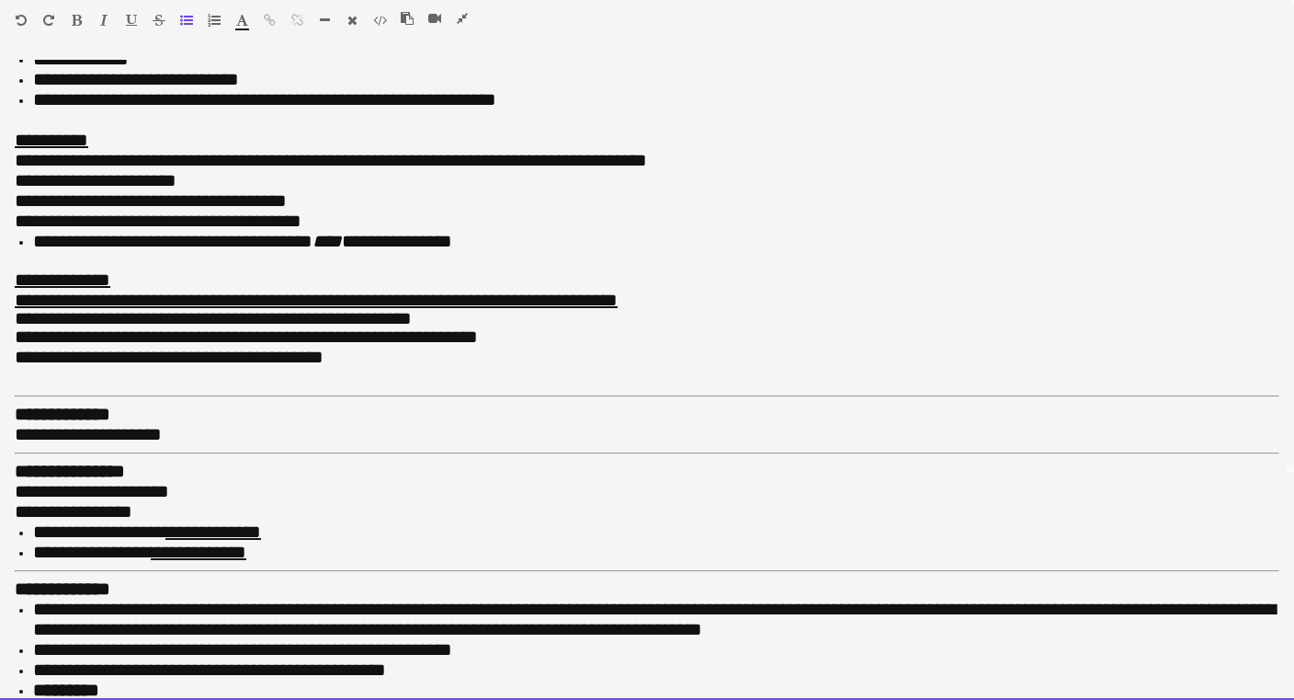
click at [156, 680] on li "*********" at bounding box center [656, 690] width 1247 height 20
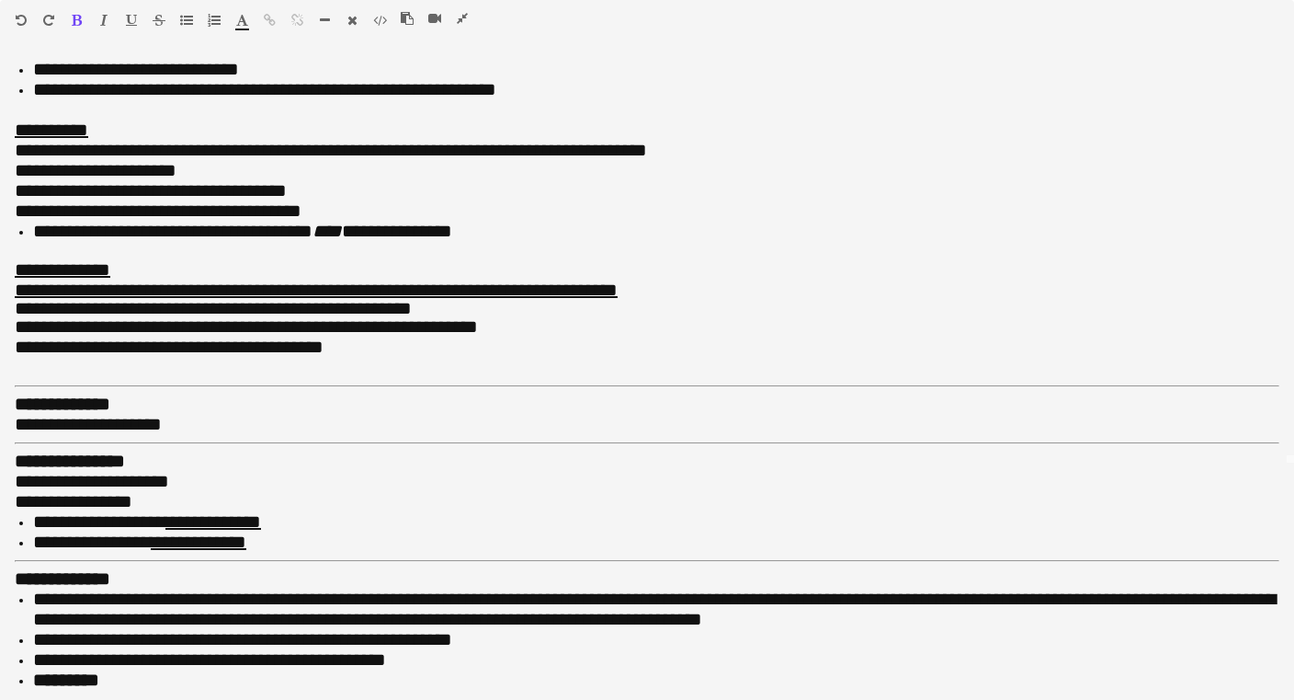
click at [184, 19] on icon "button" at bounding box center [186, 20] width 13 height 13
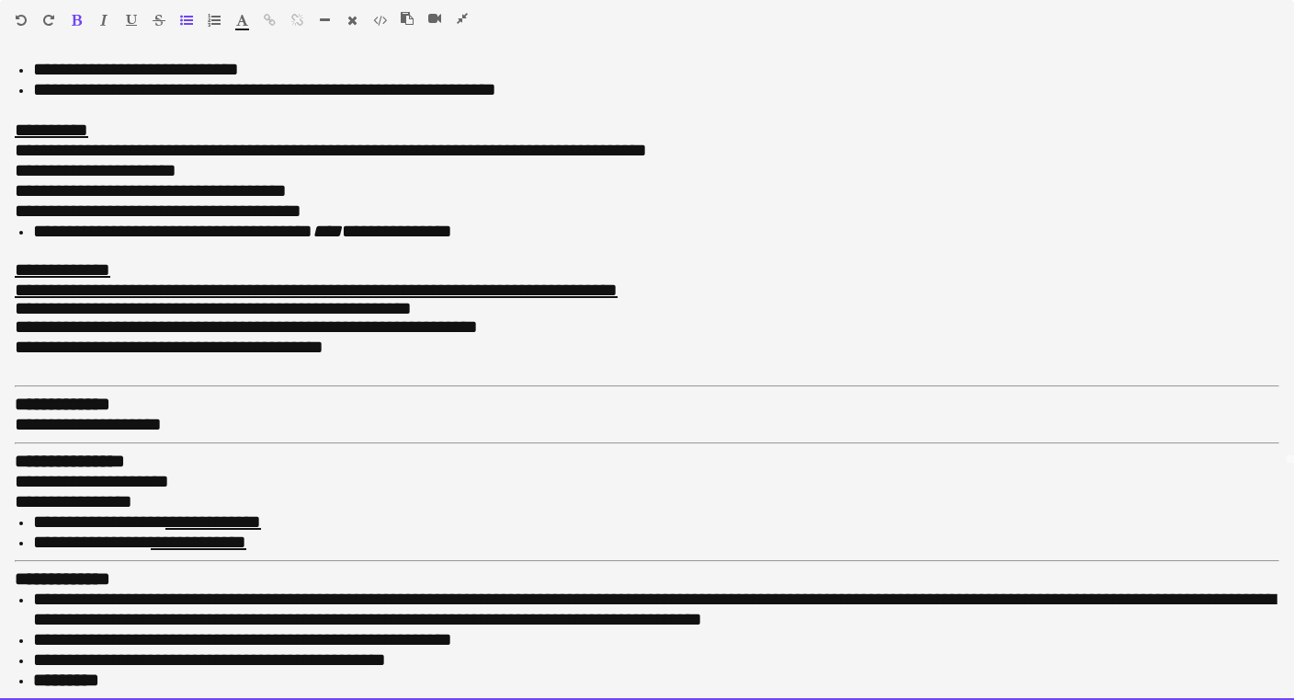
scroll to position [255, 0]
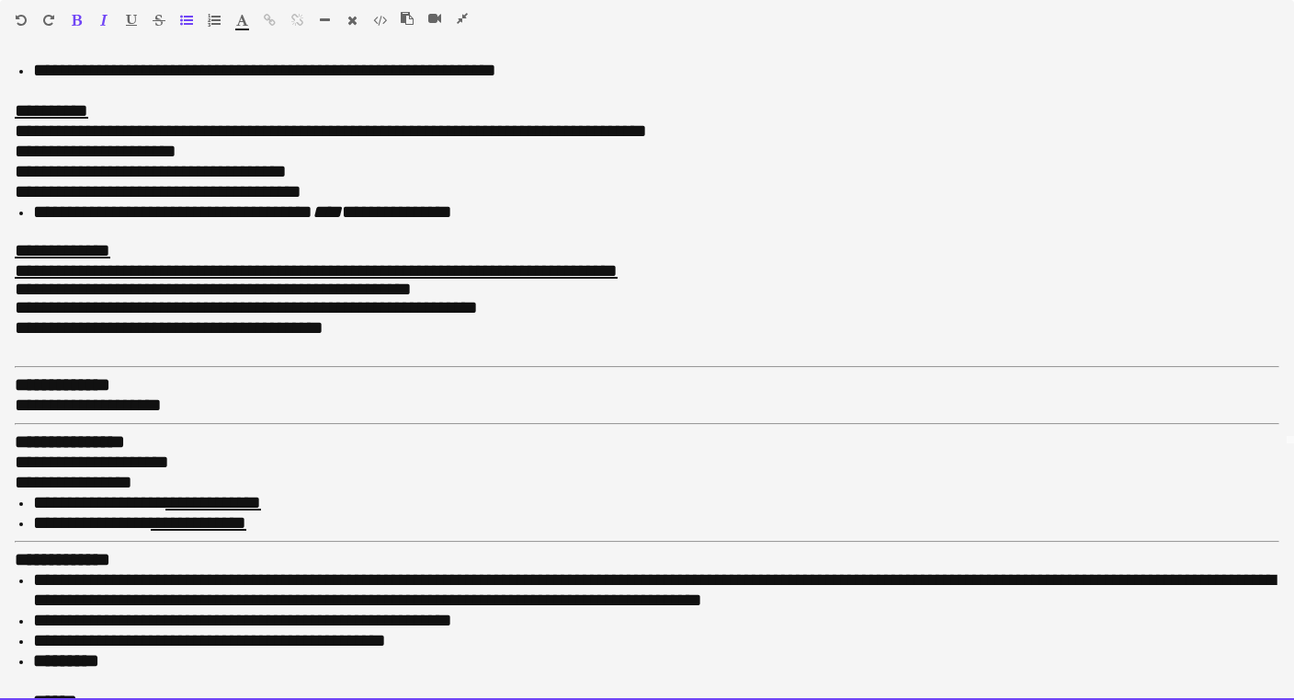
click at [153, 691] on li "******" at bounding box center [656, 701] width 1247 height 20
click at [123, 691] on li "******" at bounding box center [656, 701] width 1247 height 20
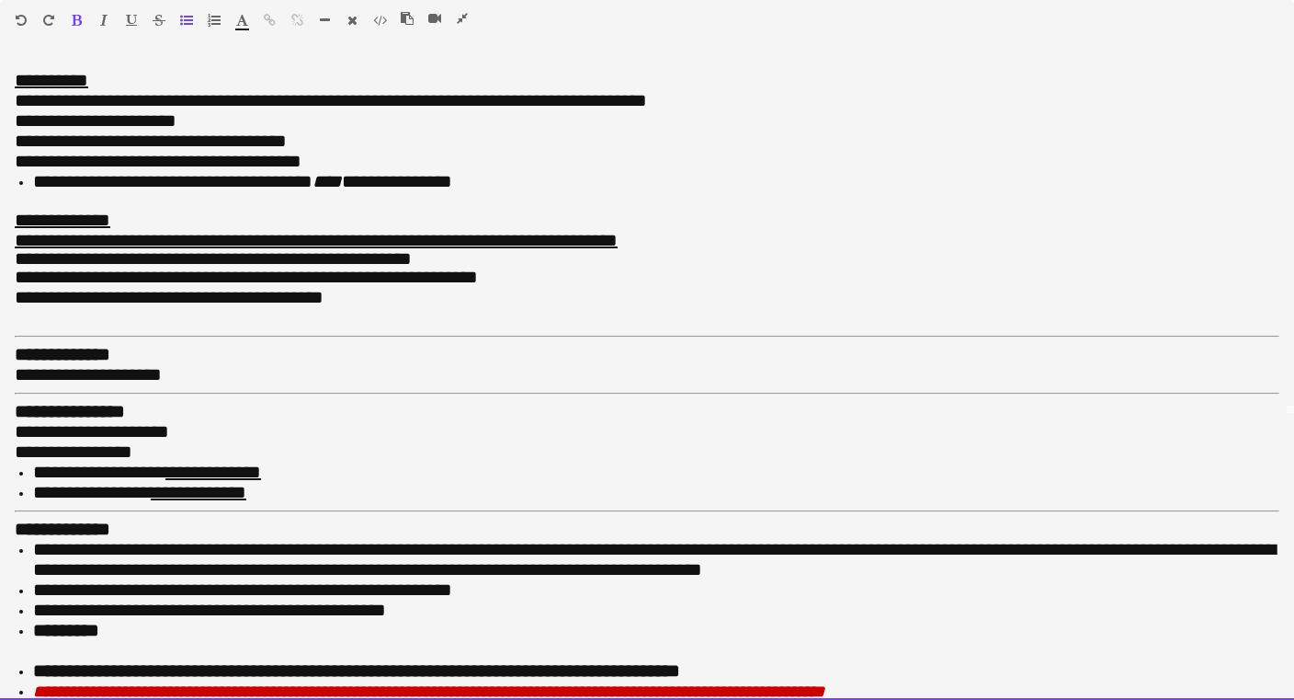
scroll to position [284, 0]
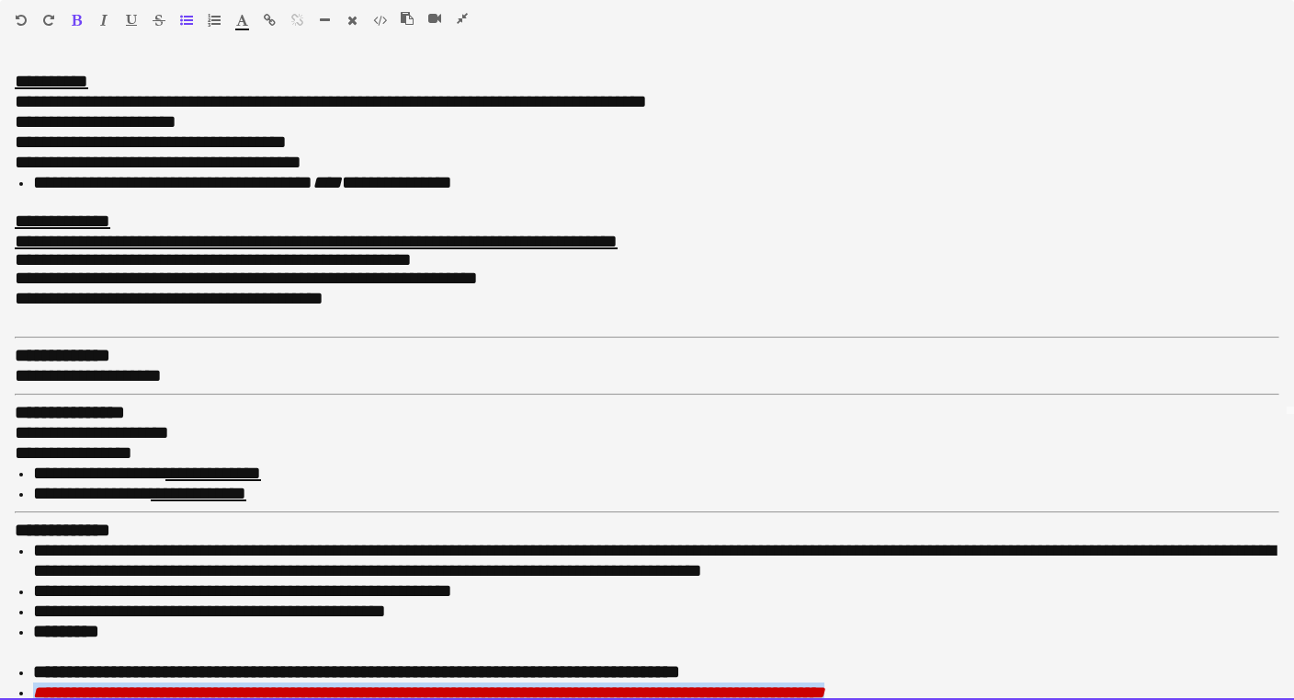
drag, startPoint x: 1058, startPoint y: 656, endPoint x: -8, endPoint y: 649, distance: 1066.5
click at [0, 649] on html "Menu Boards Boards Boards All jobs Status Workforce Workforce My Workforce Recr…" at bounding box center [647, 399] width 1294 height 2567
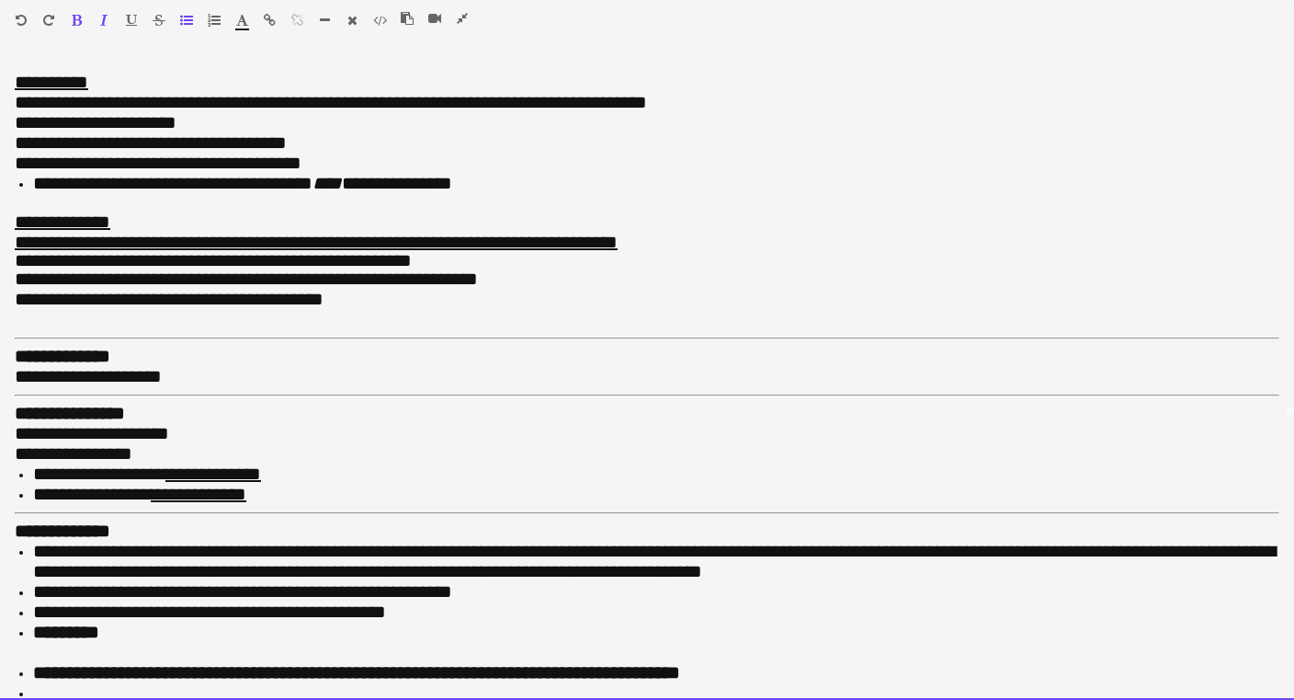
scroll to position [264, 0]
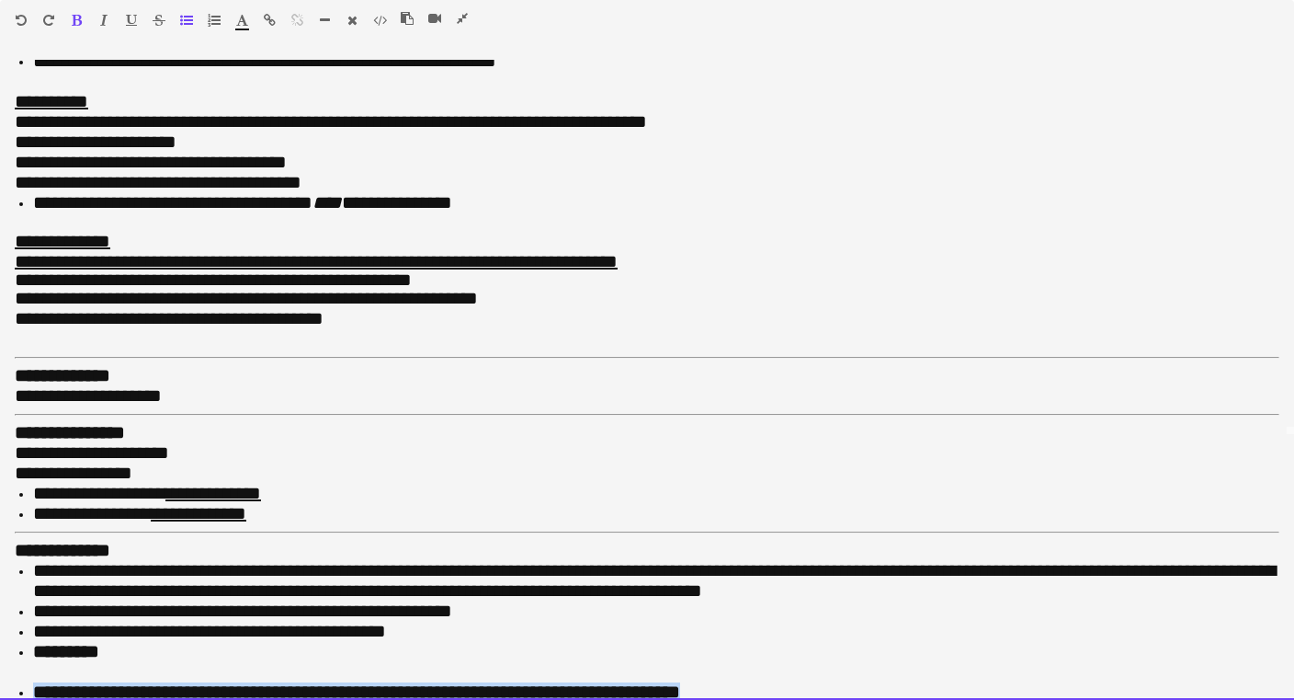
drag, startPoint x: 777, startPoint y: 661, endPoint x: 36, endPoint y: 659, distance: 741.0
click at [36, 682] on li "**********" at bounding box center [656, 692] width 1247 height 20
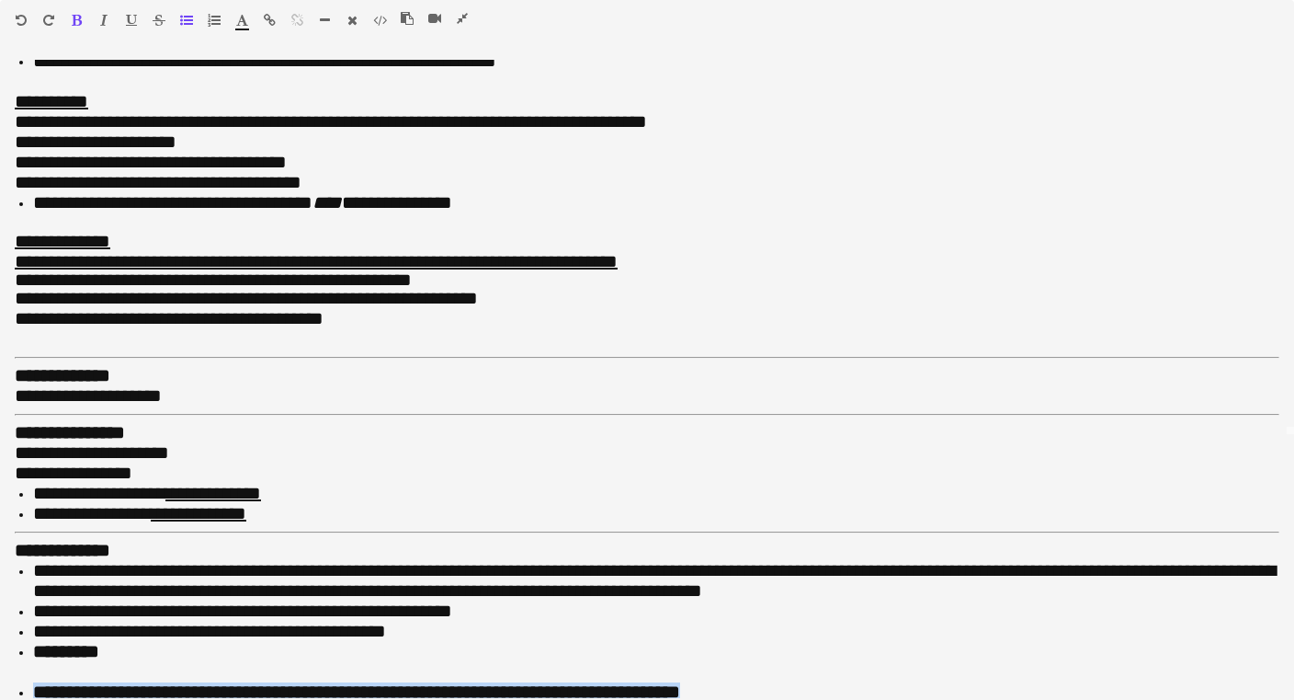
click at [247, 15] on icon "button" at bounding box center [242, 20] width 12 height 13
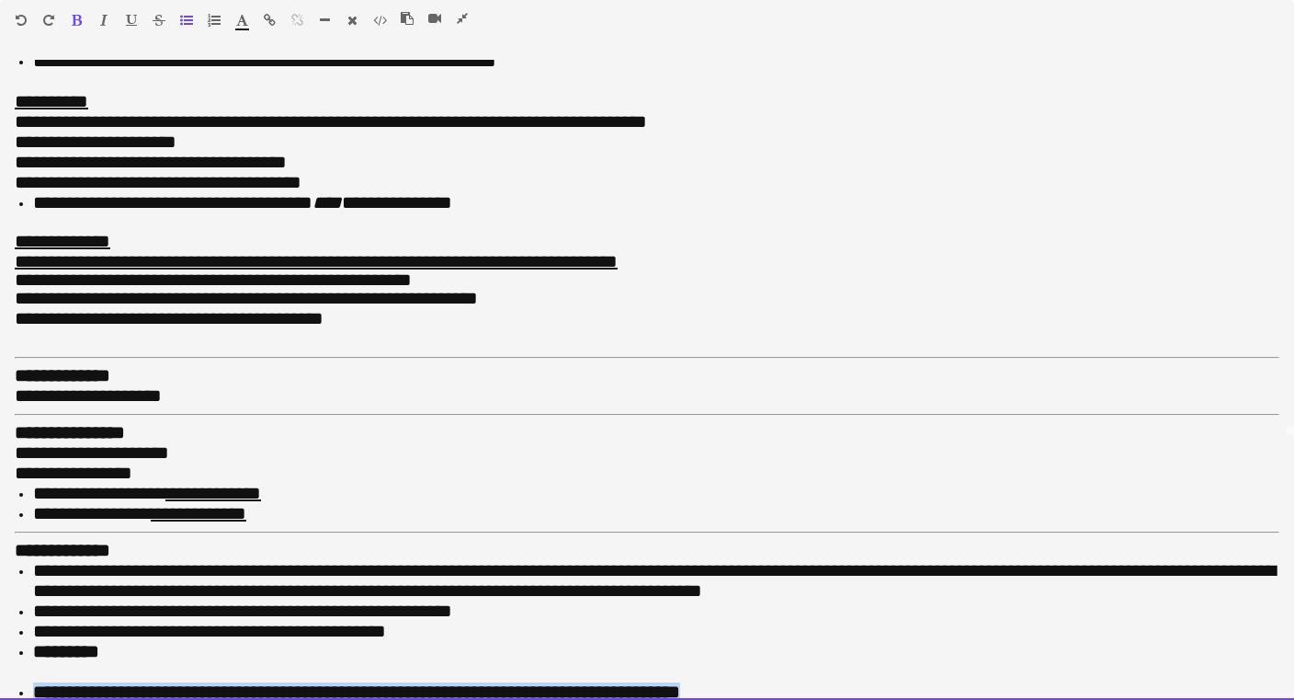
type input "*******"
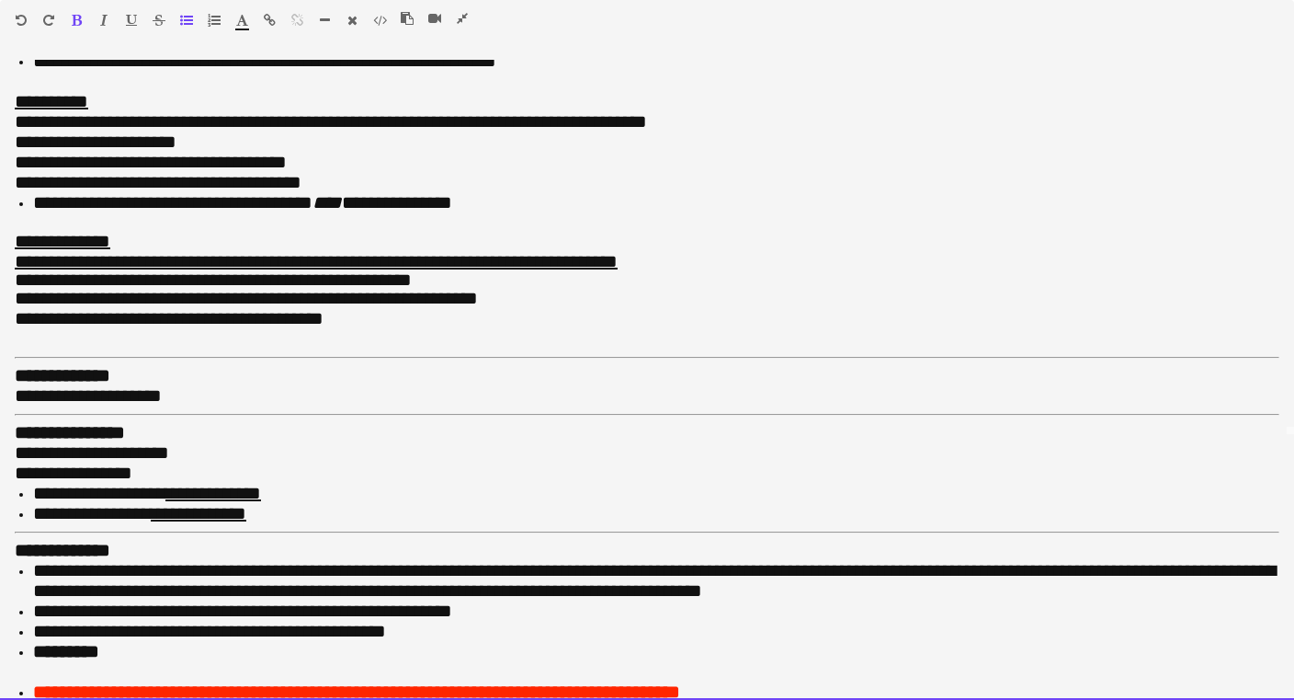
click at [270, 601] on span "**********" at bounding box center [242, 610] width 419 height 18
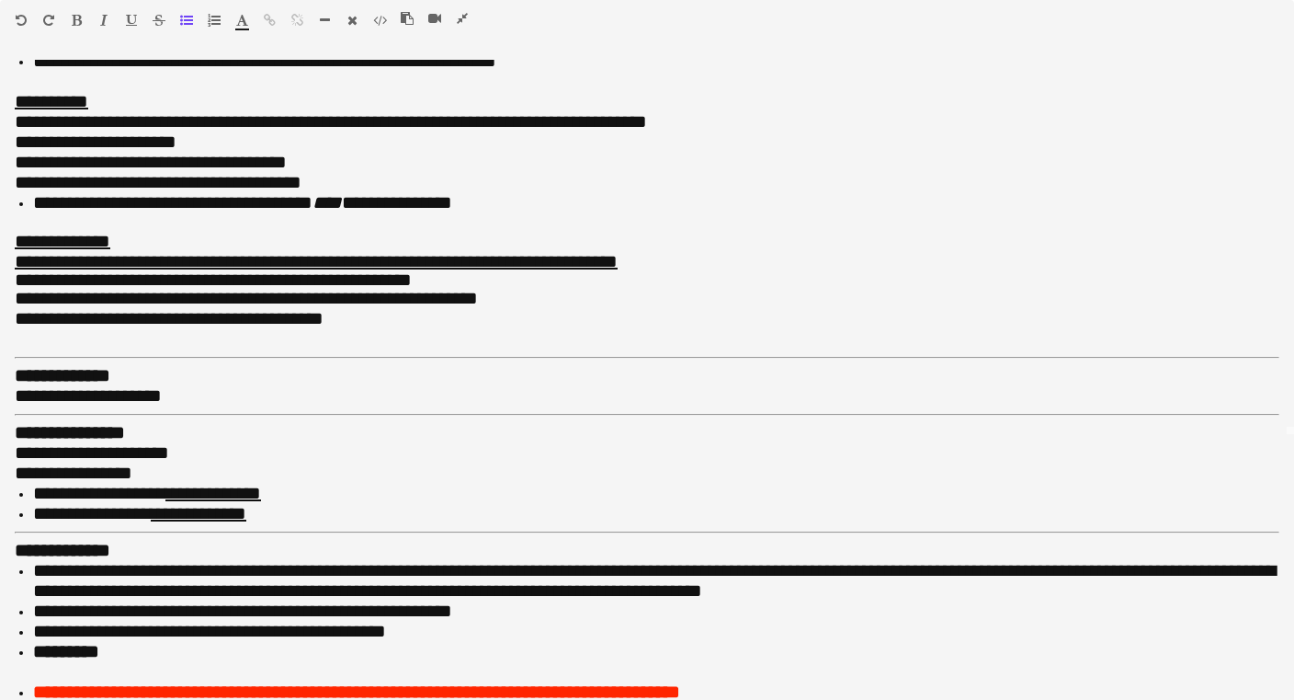
click at [466, 22] on icon "button" at bounding box center [462, 18] width 11 height 13
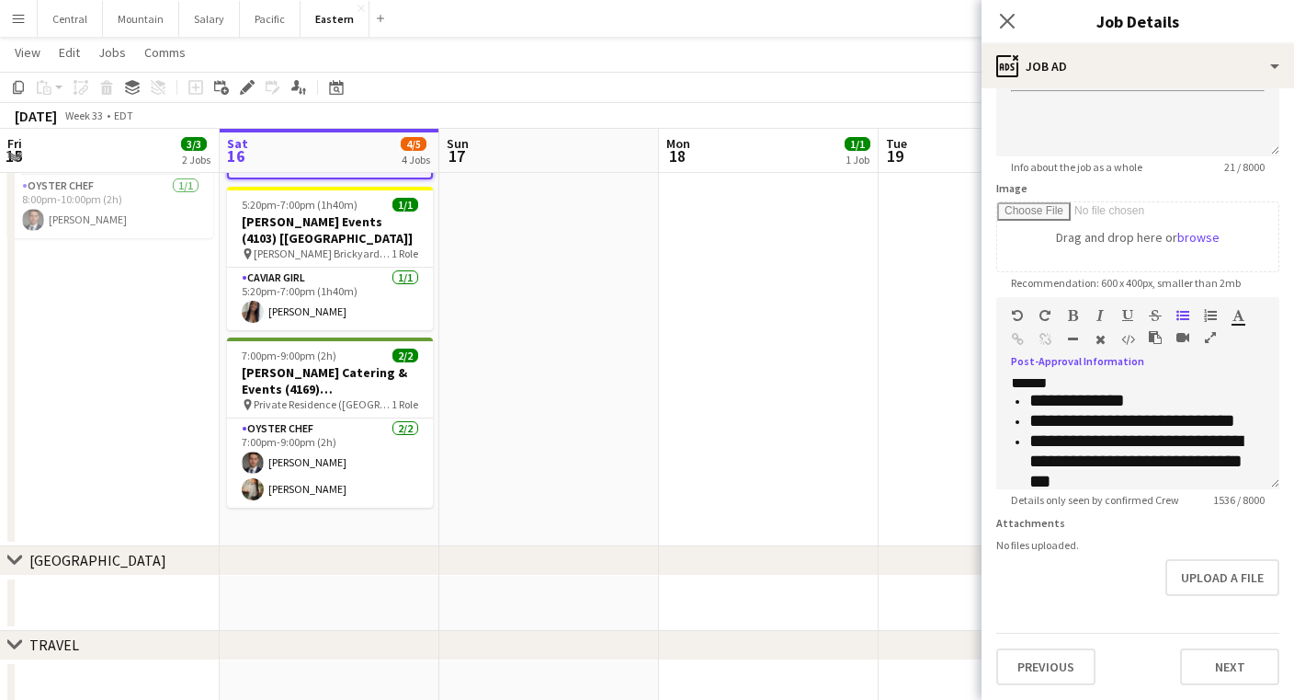
scroll to position [210, 0]
click at [1253, 570] on button "Upload a file" at bounding box center [1223, 577] width 114 height 37
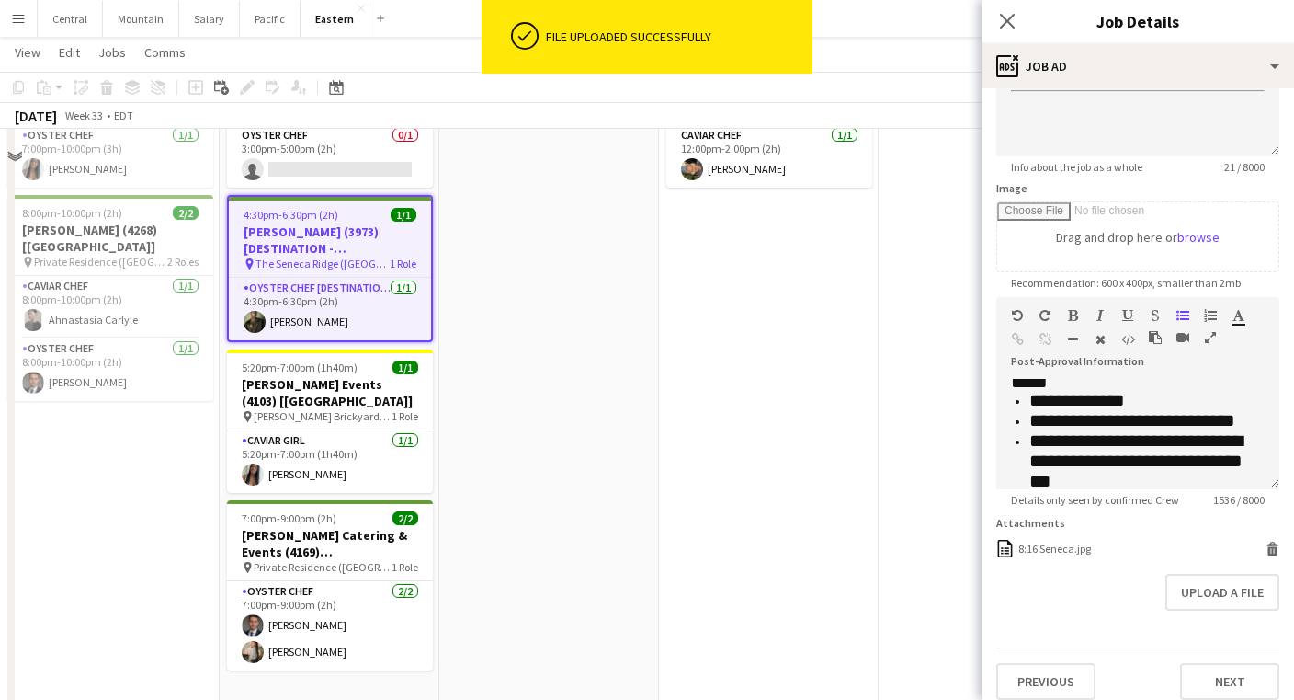
scroll to position [626, 0]
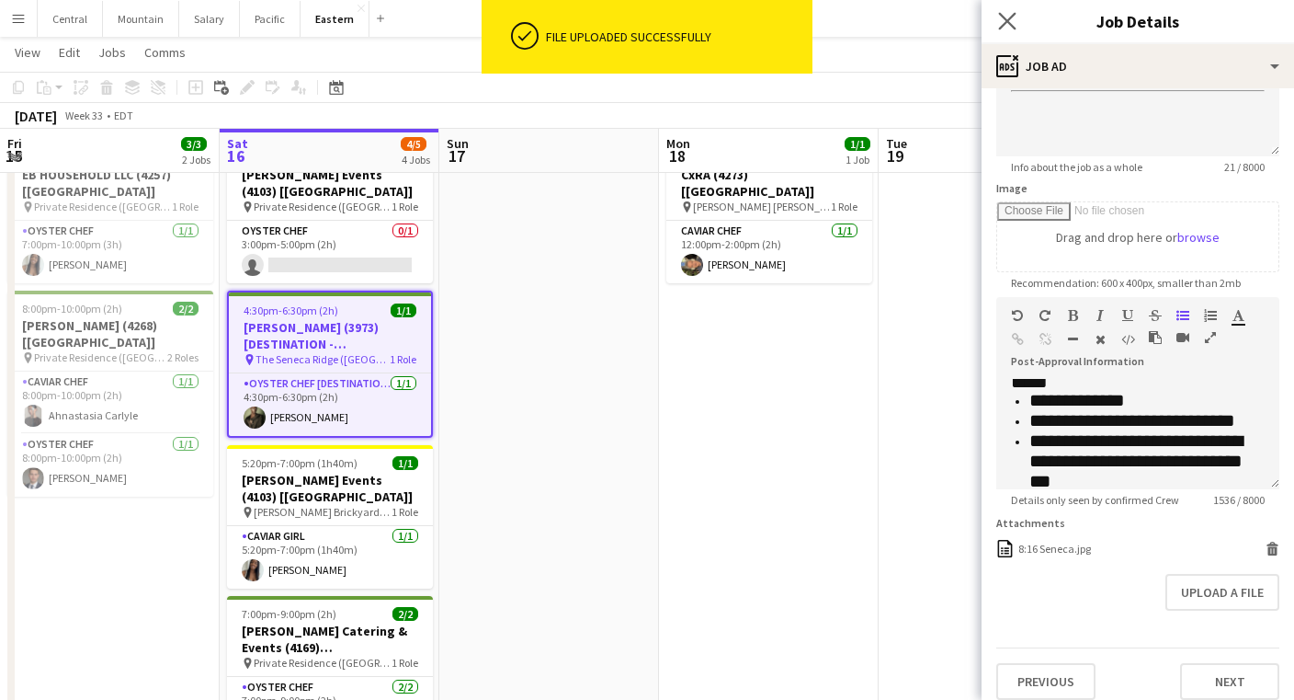
click at [999, 11] on app-icon "Close pop-in" at bounding box center [1008, 21] width 27 height 27
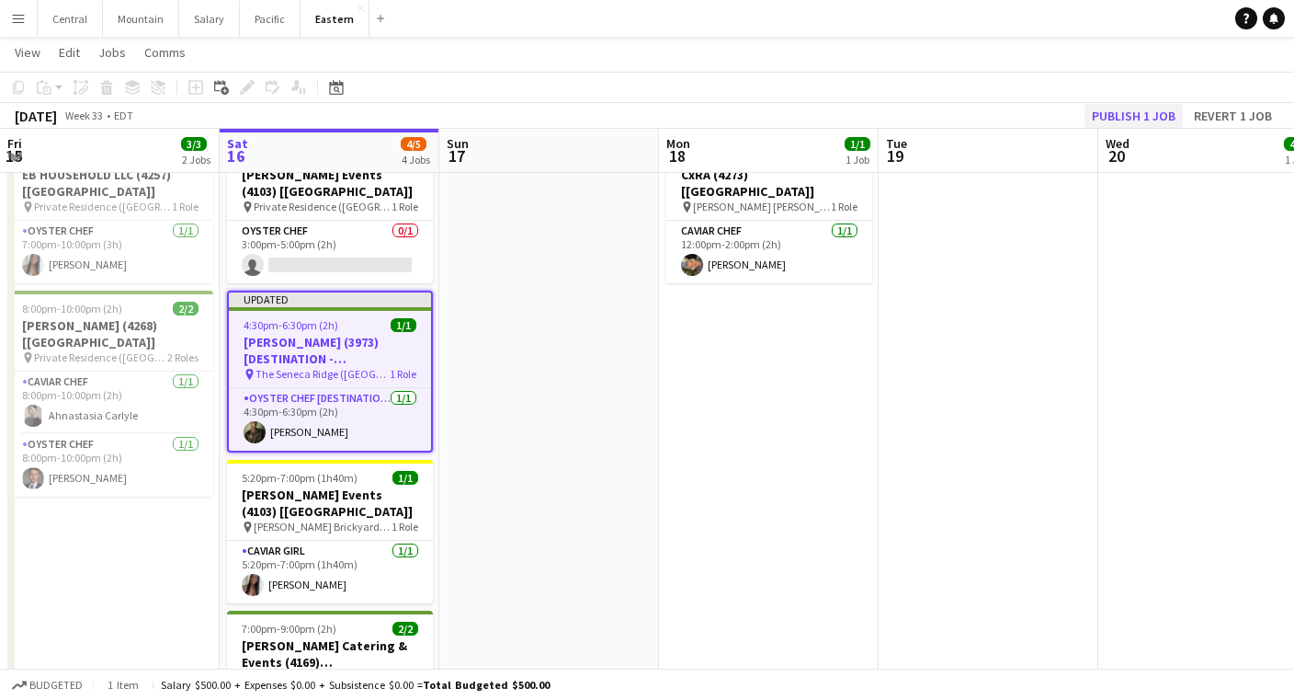
click at [1139, 120] on button "Publish 1 job" at bounding box center [1134, 116] width 98 height 24
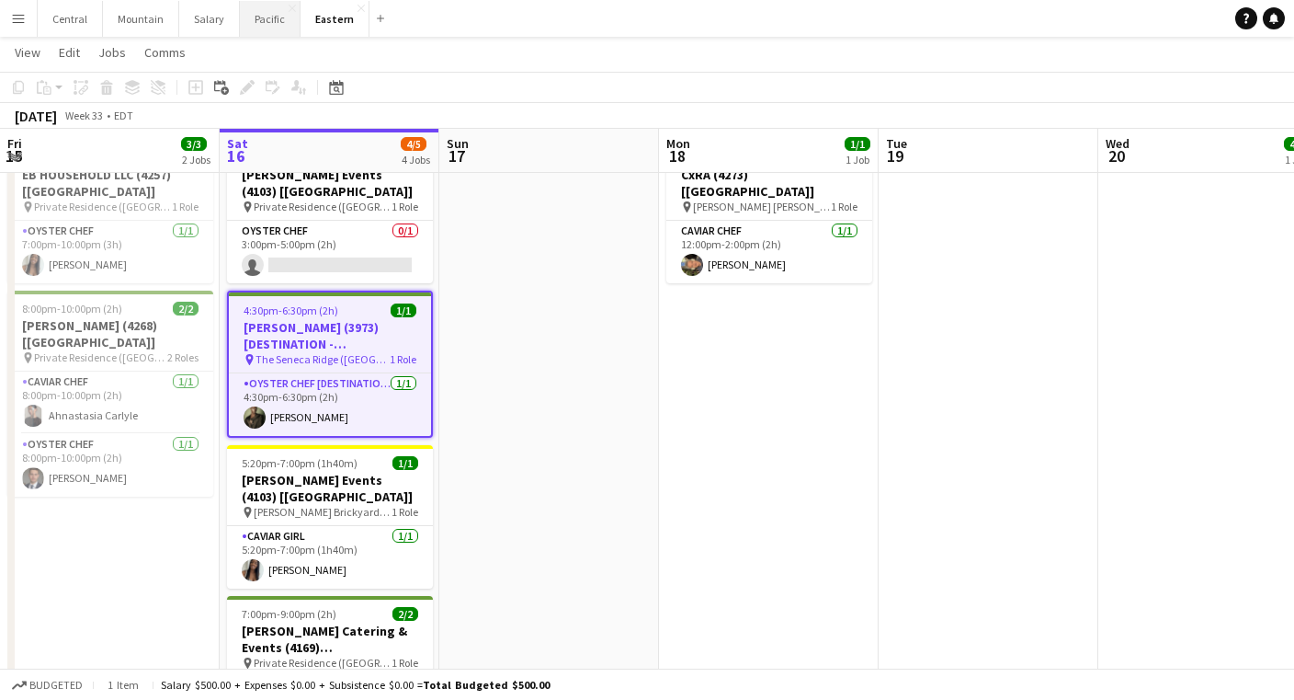
click at [261, 23] on button "Pacific Close" at bounding box center [270, 19] width 61 height 36
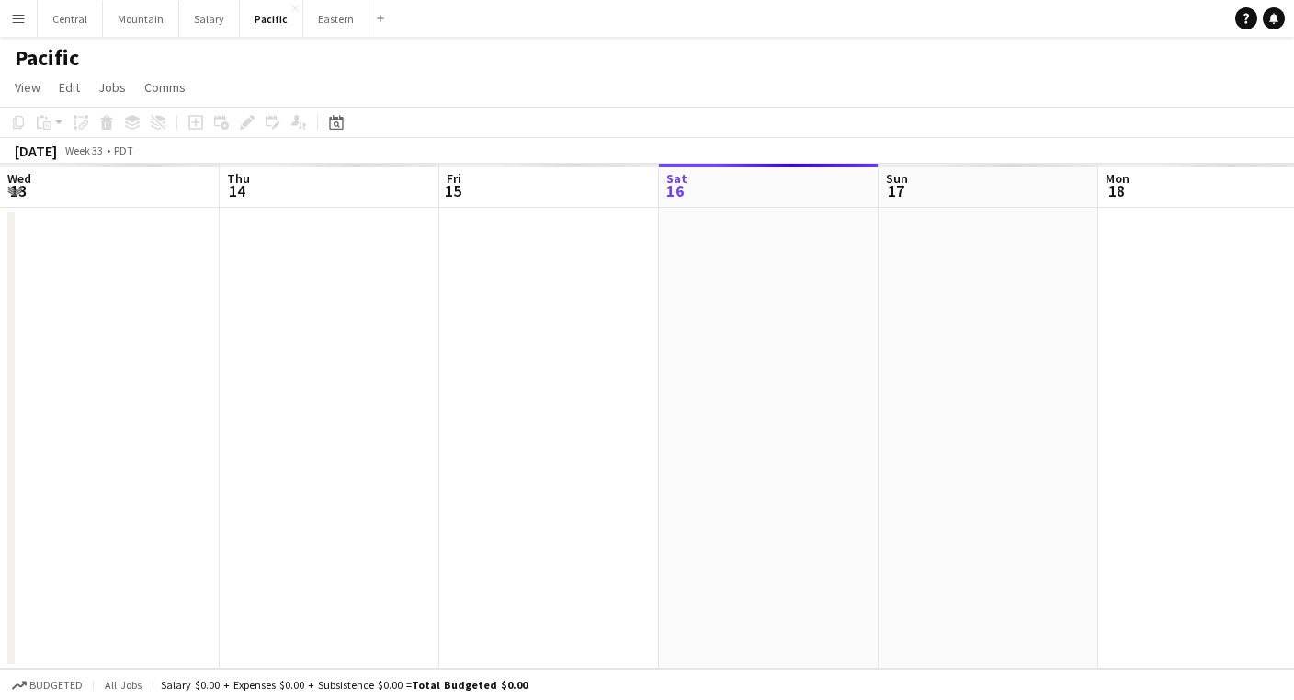
scroll to position [0, 439]
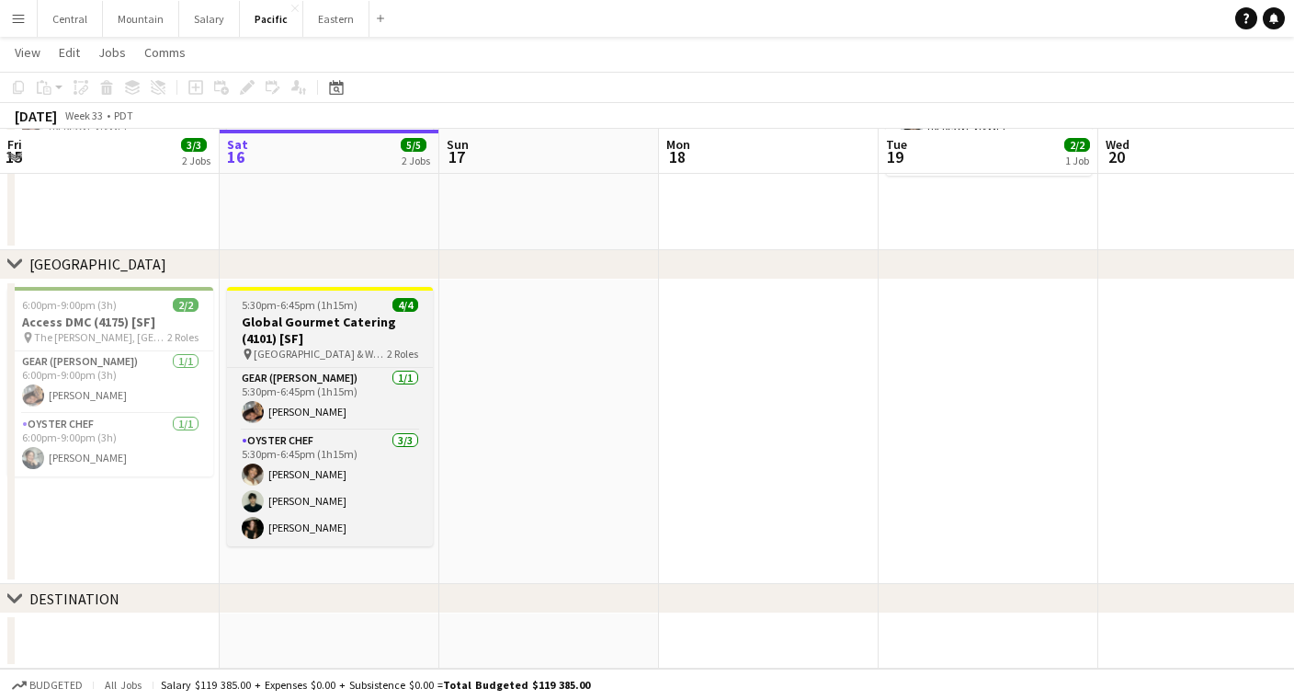
click at [337, 312] on app-job-card "5:30pm-6:45pm (1h15m) 4/4 Global Gourmet Catering (4101) [SF] pin [GEOGRAPHIC_D…" at bounding box center [330, 416] width 206 height 259
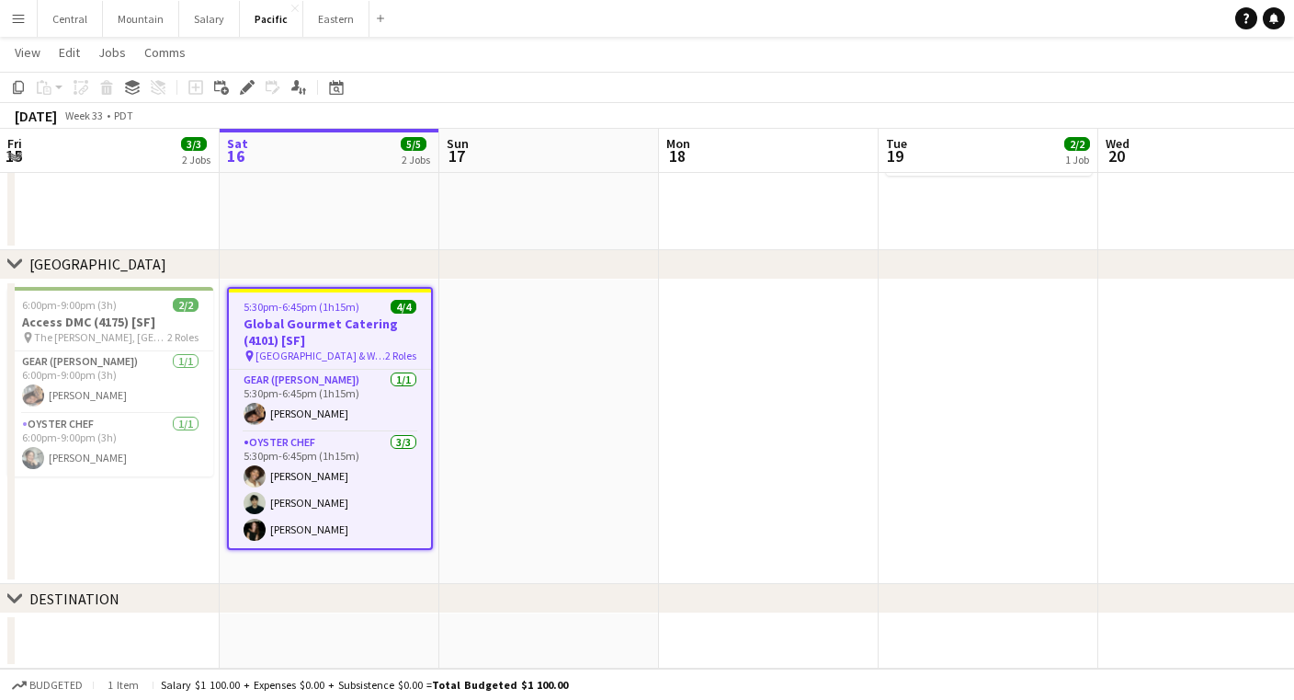
scroll to position [377, 0]
click at [244, 85] on icon "Edit" at bounding box center [247, 87] width 15 height 15
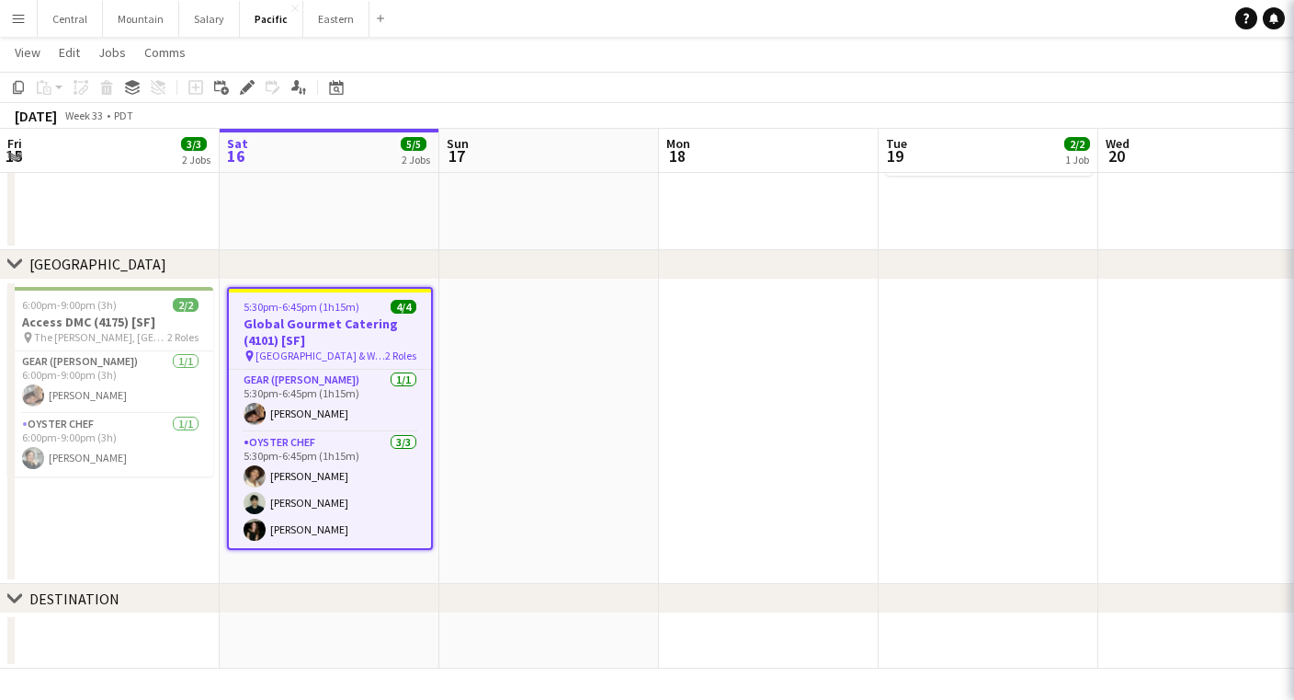
type input "**********"
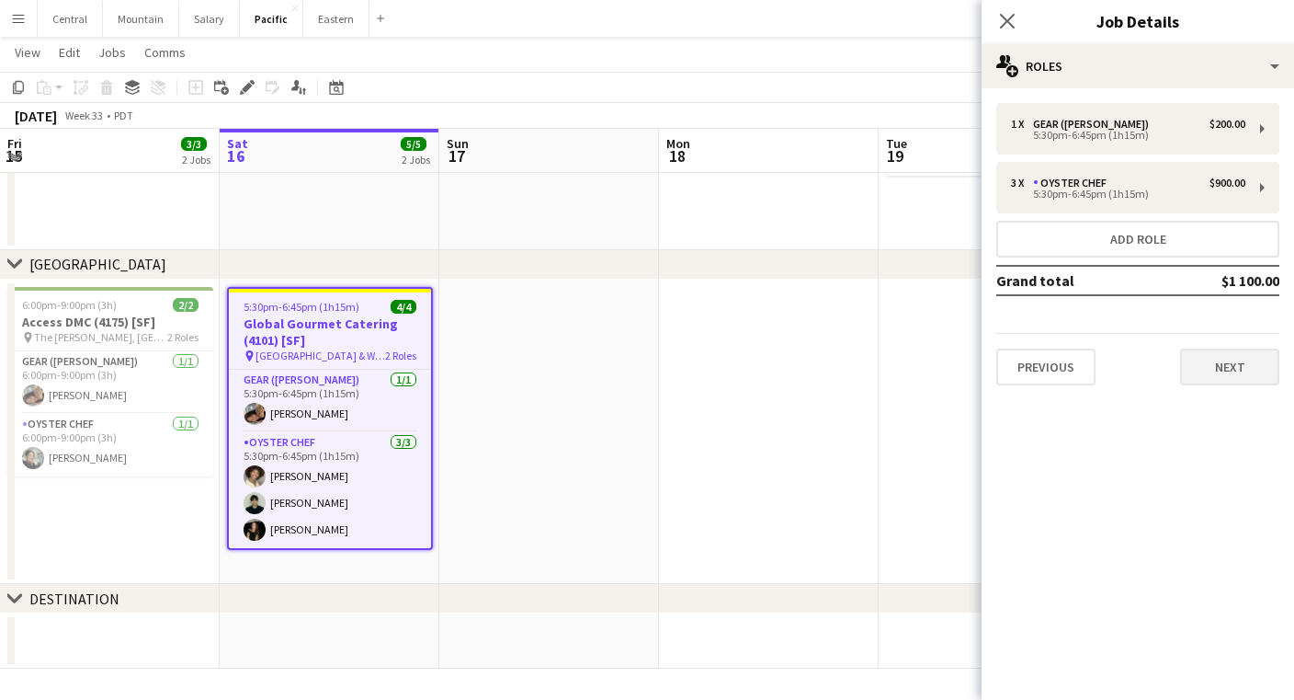
click at [1215, 367] on button "Next" at bounding box center [1229, 366] width 99 height 37
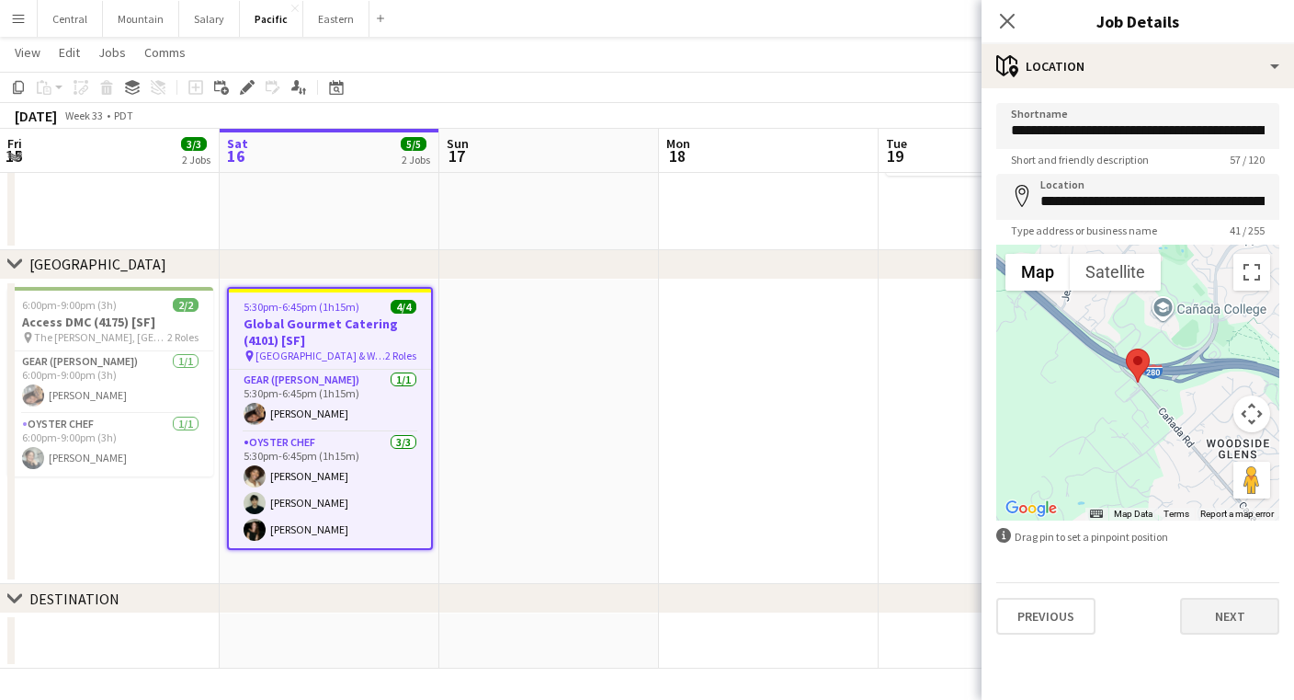
click at [1240, 607] on button "Next" at bounding box center [1229, 616] width 99 height 37
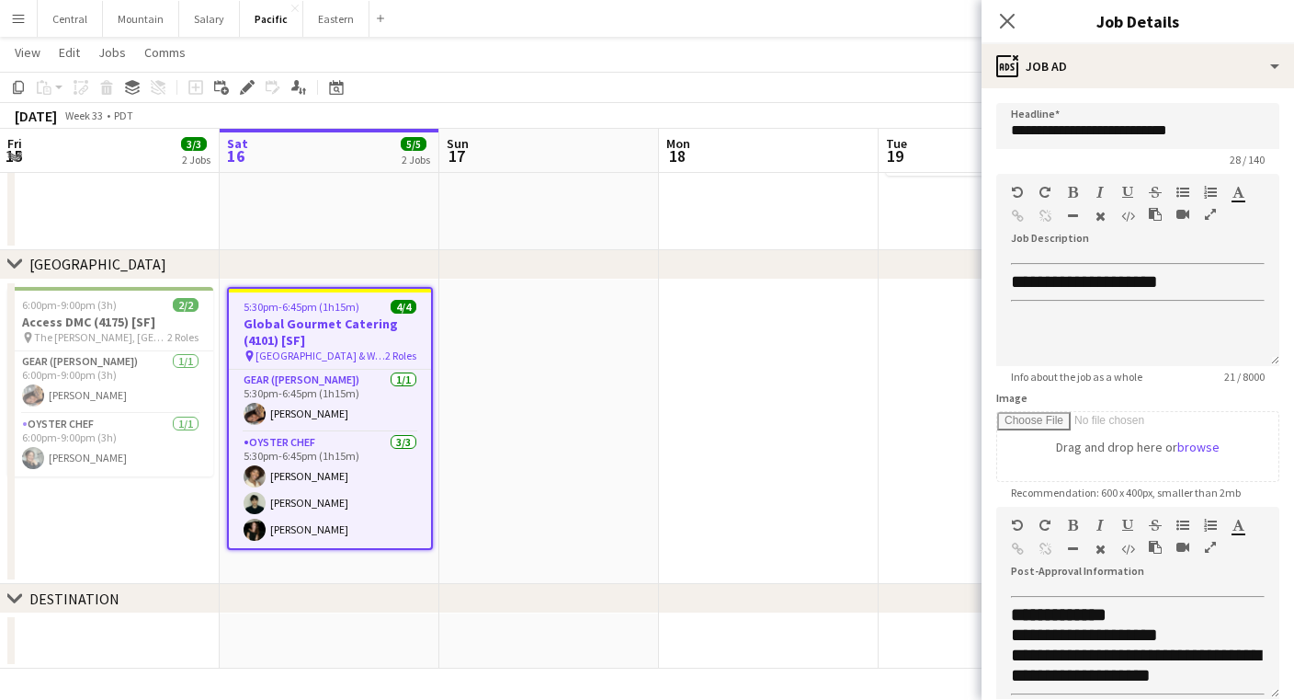
scroll to position [30, 0]
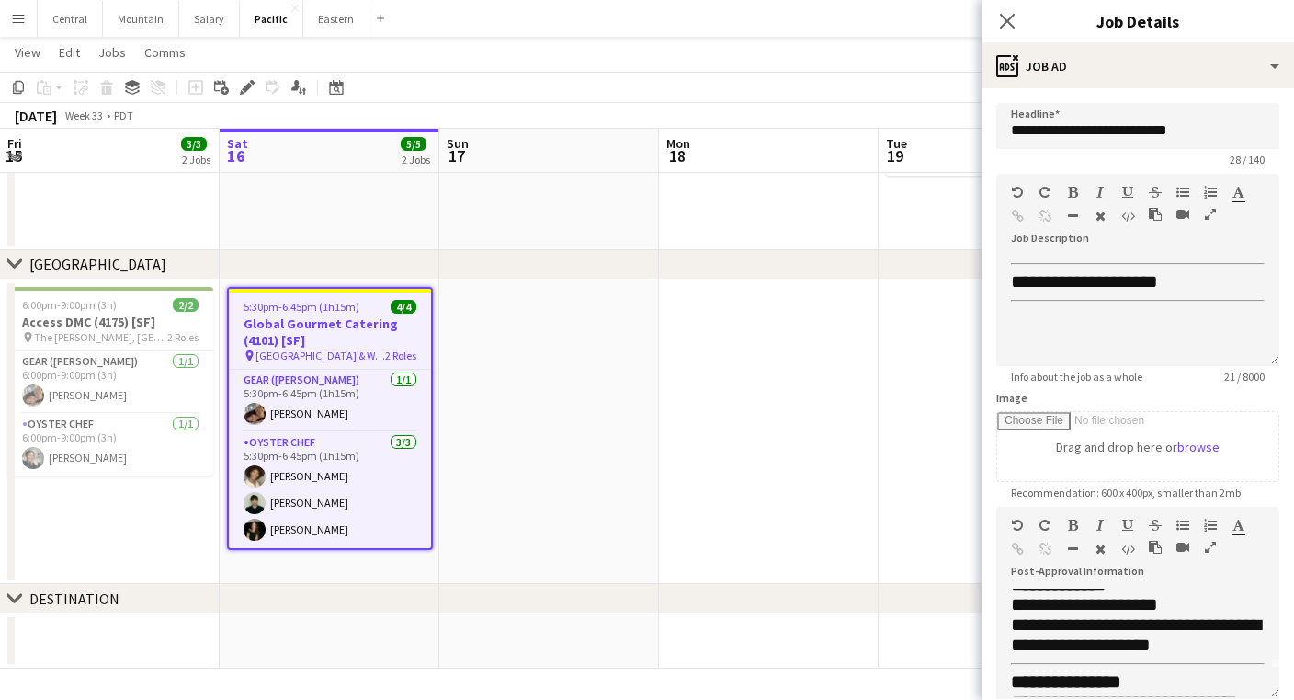
click at [1213, 545] on icon "button" at bounding box center [1210, 547] width 11 height 13
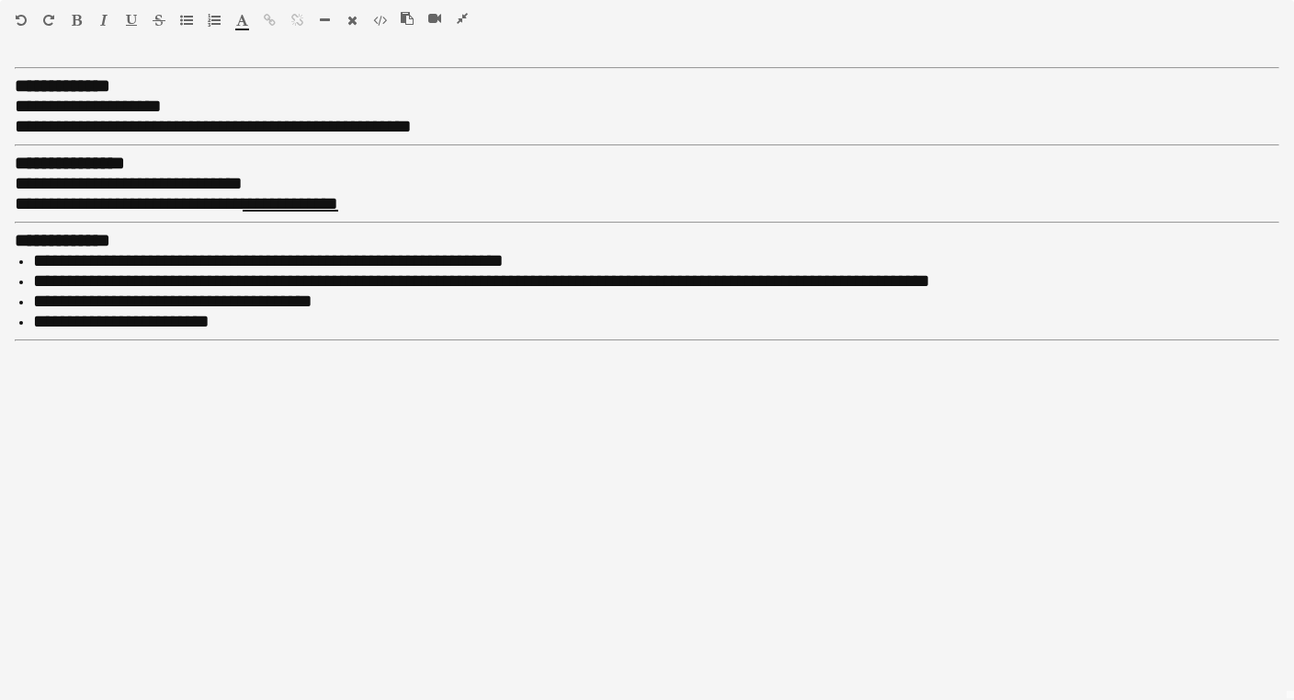
click at [468, 17] on button "button" at bounding box center [462, 18] width 13 height 15
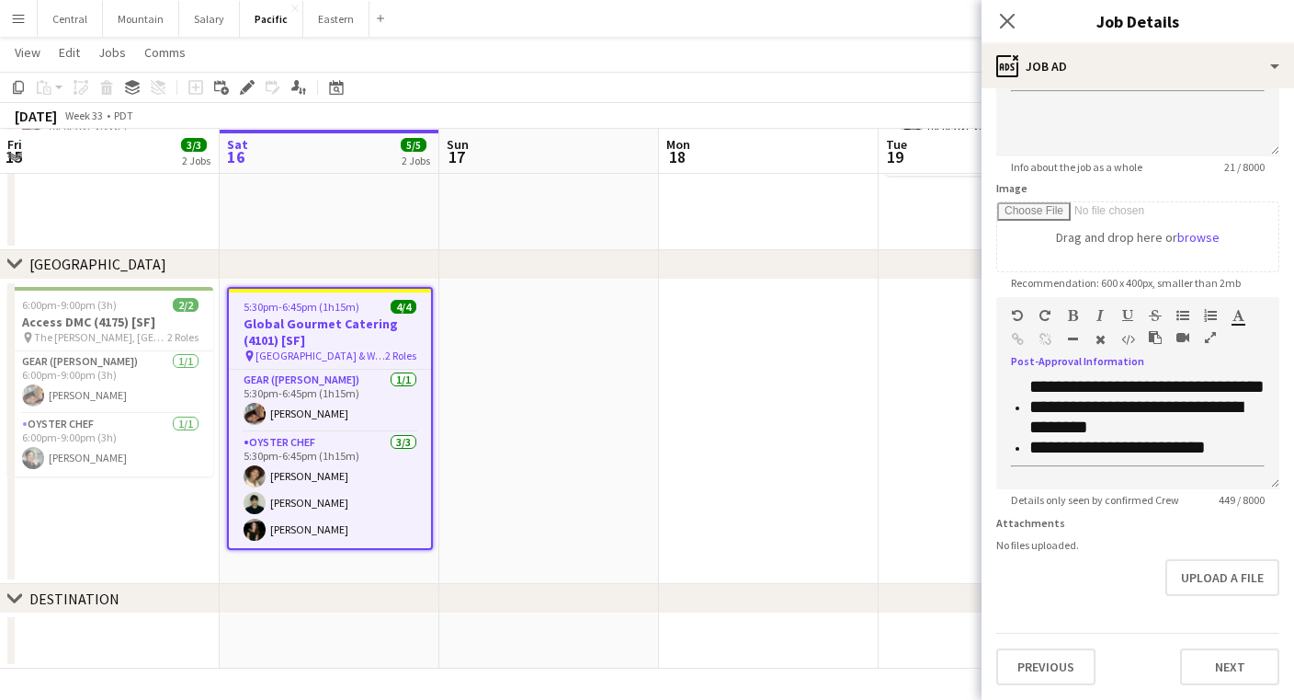
scroll to position [377, 0]
click at [1215, 656] on button "Next" at bounding box center [1229, 666] width 99 height 37
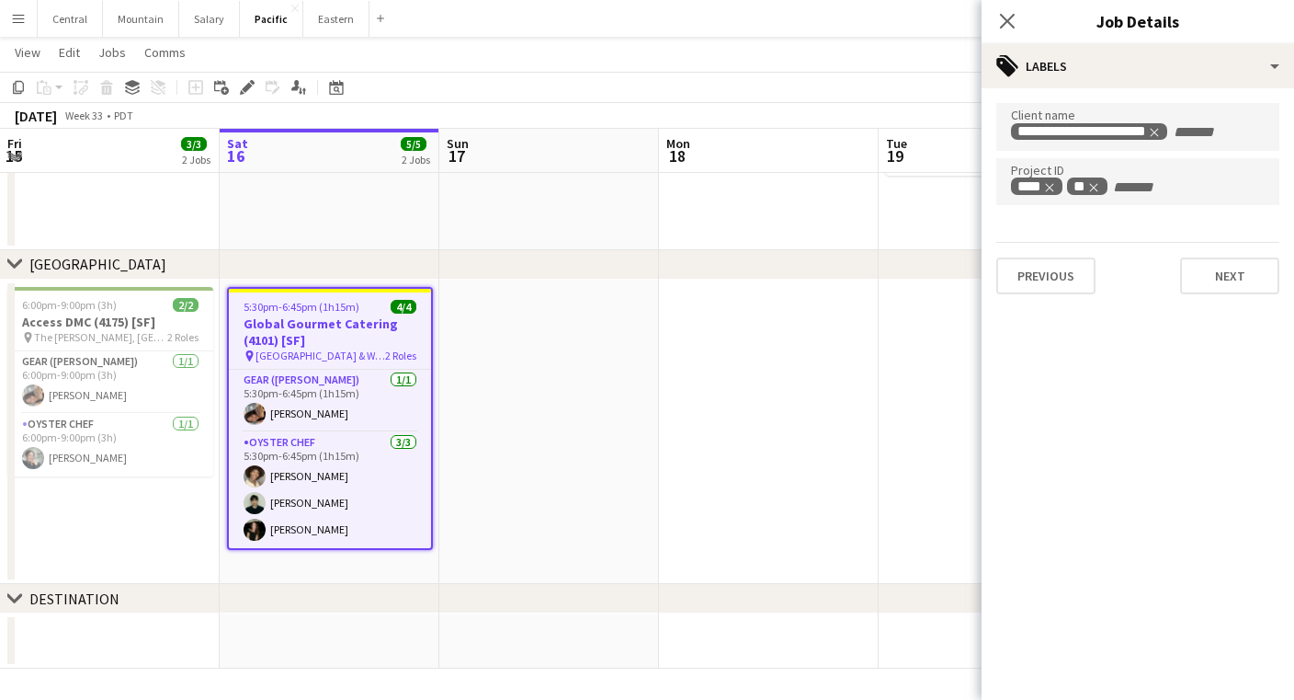
scroll to position [0, 0]
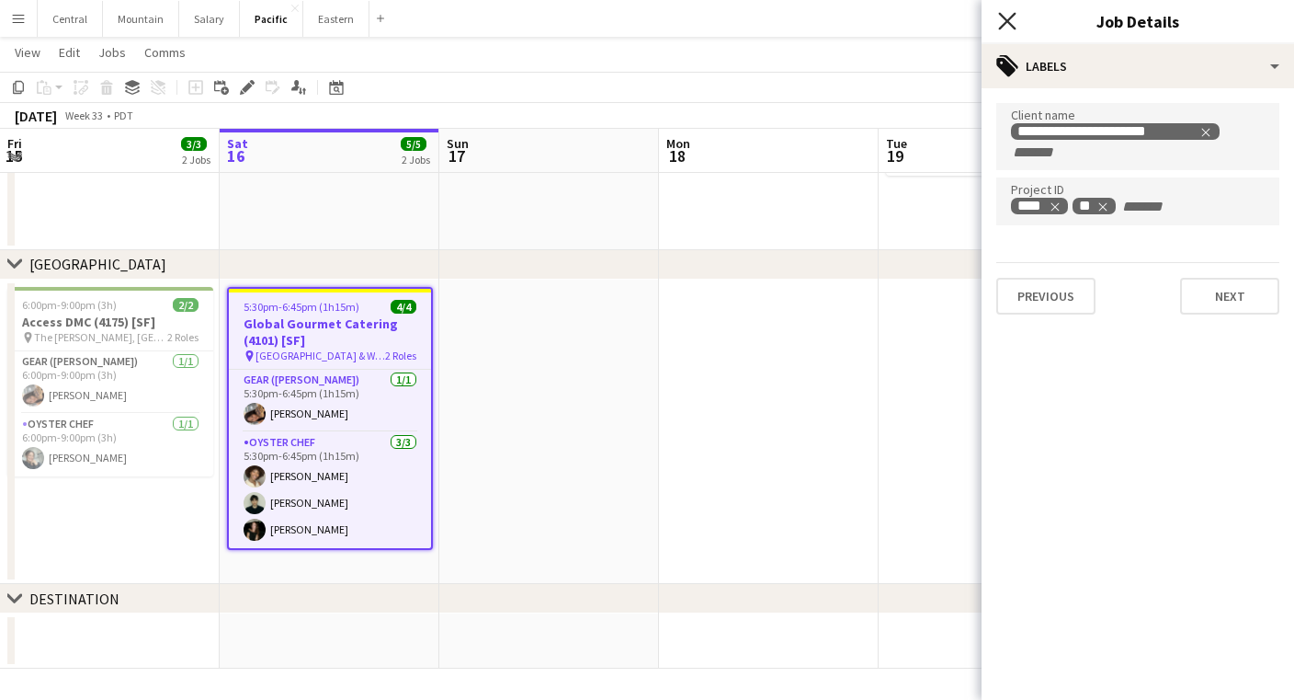
click at [1001, 17] on icon "Close pop-in" at bounding box center [1006, 20] width 17 height 17
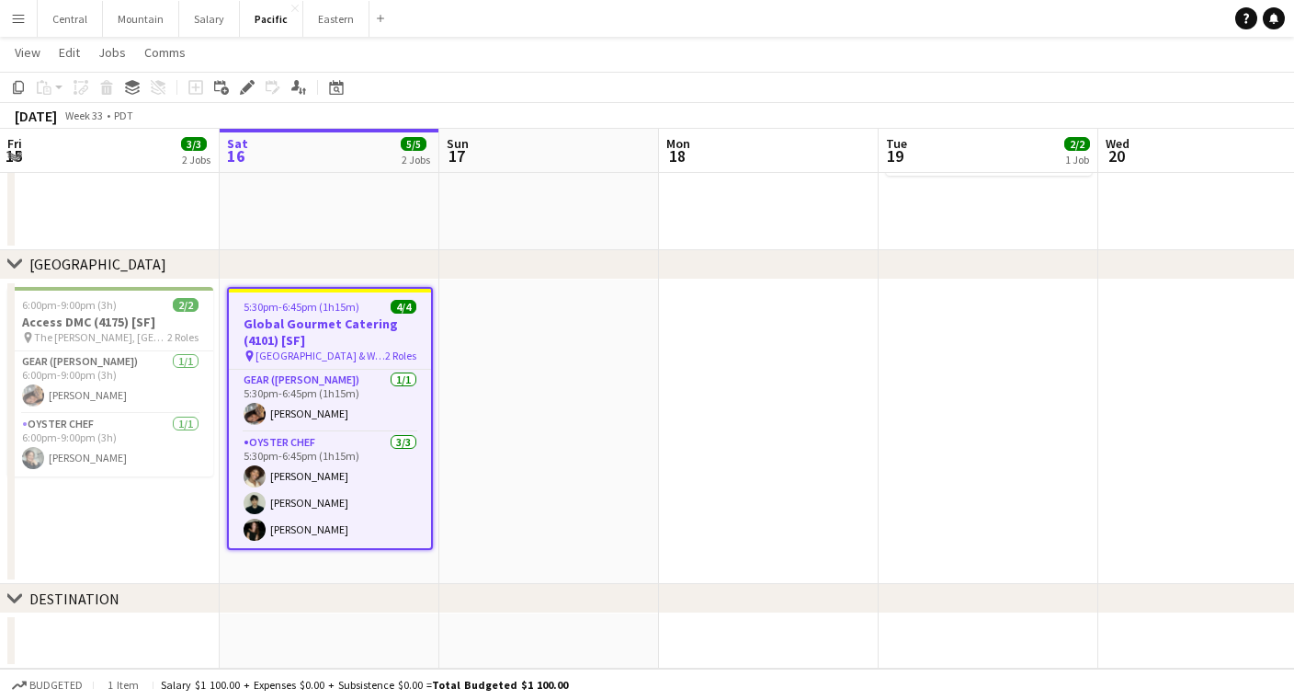
click at [502, 420] on app-date-cell at bounding box center [549, 431] width 220 height 305
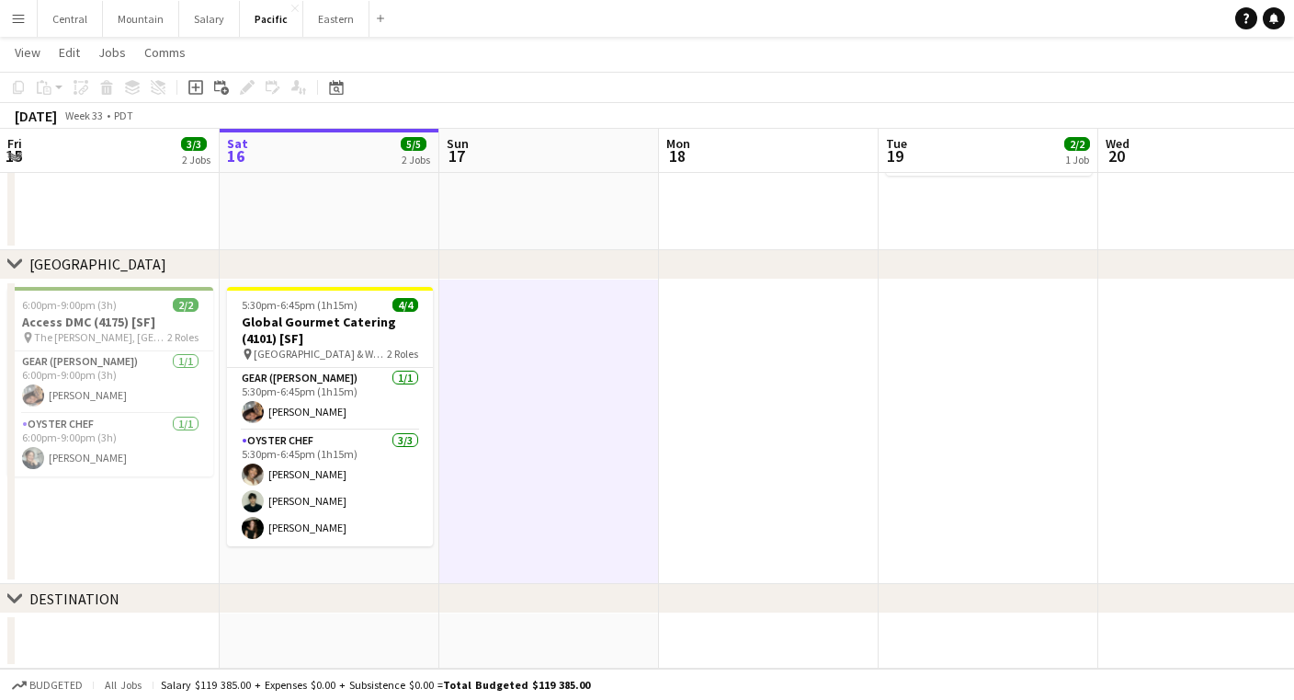
click at [285, 254] on div "chevron-right [GEOGRAPHIC_DATA]" at bounding box center [647, 264] width 1294 height 29
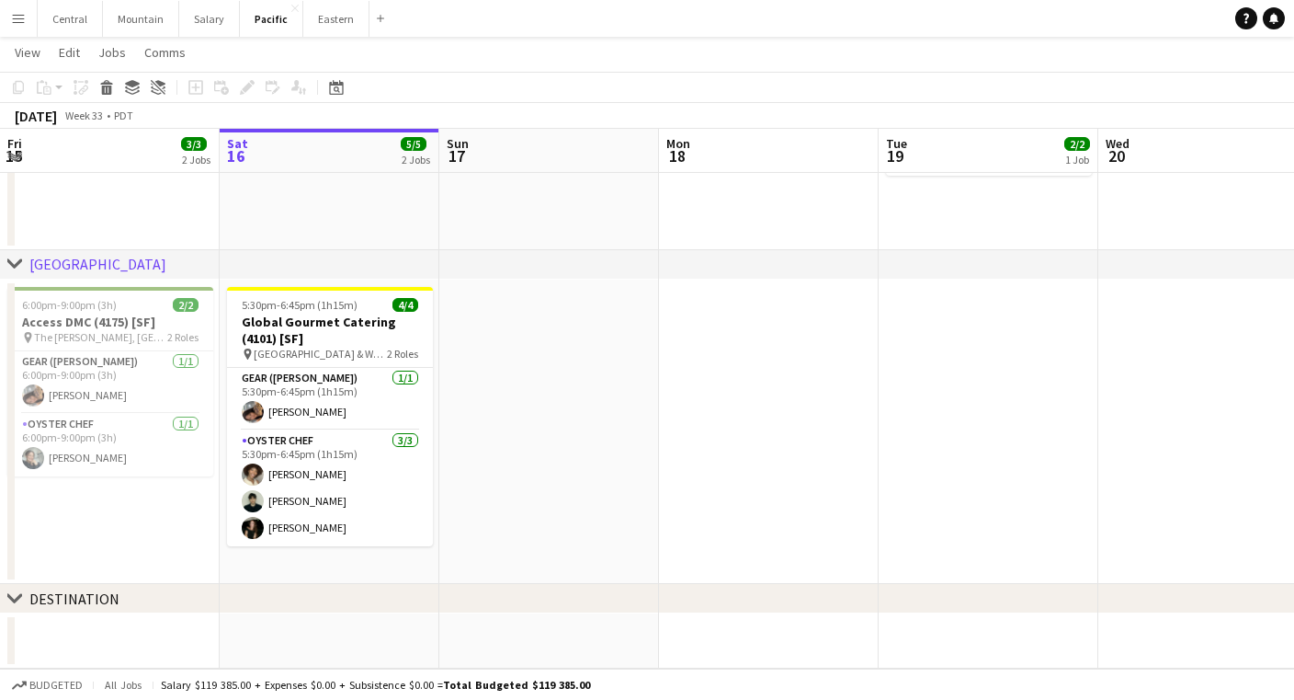
click at [25, 27] on button "Menu" at bounding box center [18, 18] width 37 height 37
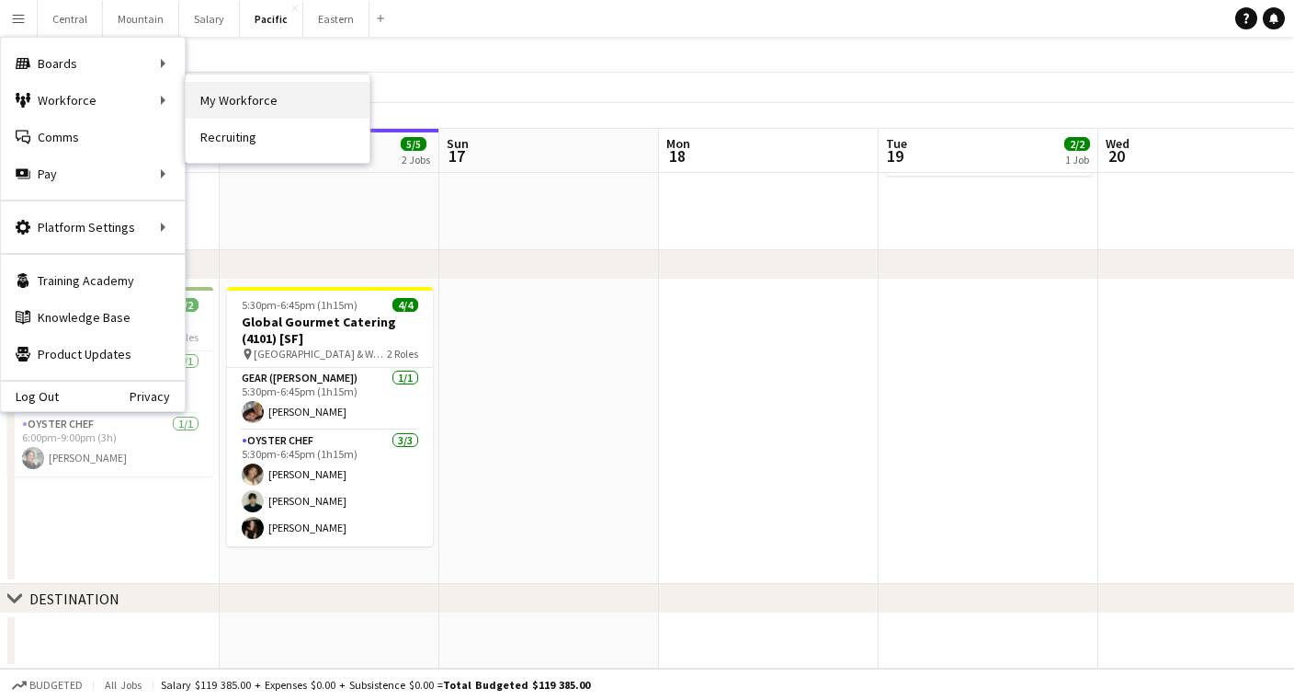
click at [209, 86] on link "My Workforce" at bounding box center [278, 100] width 184 height 37
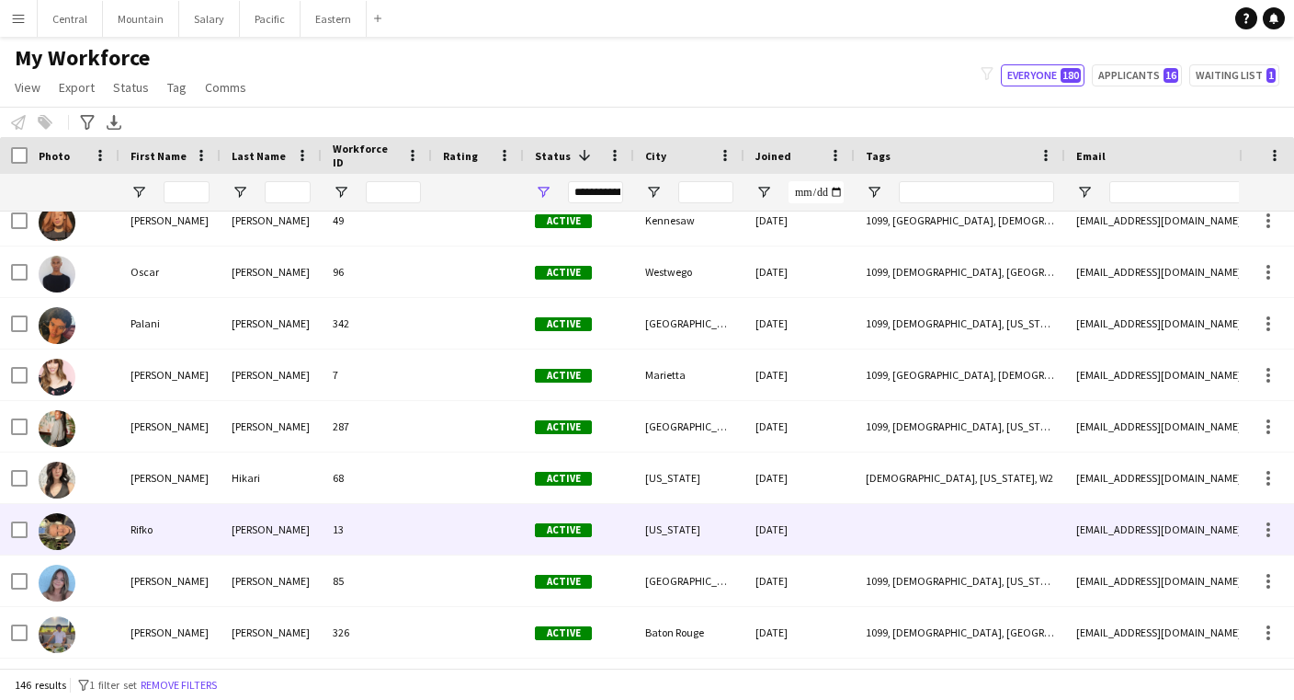
scroll to position [5853, 0]
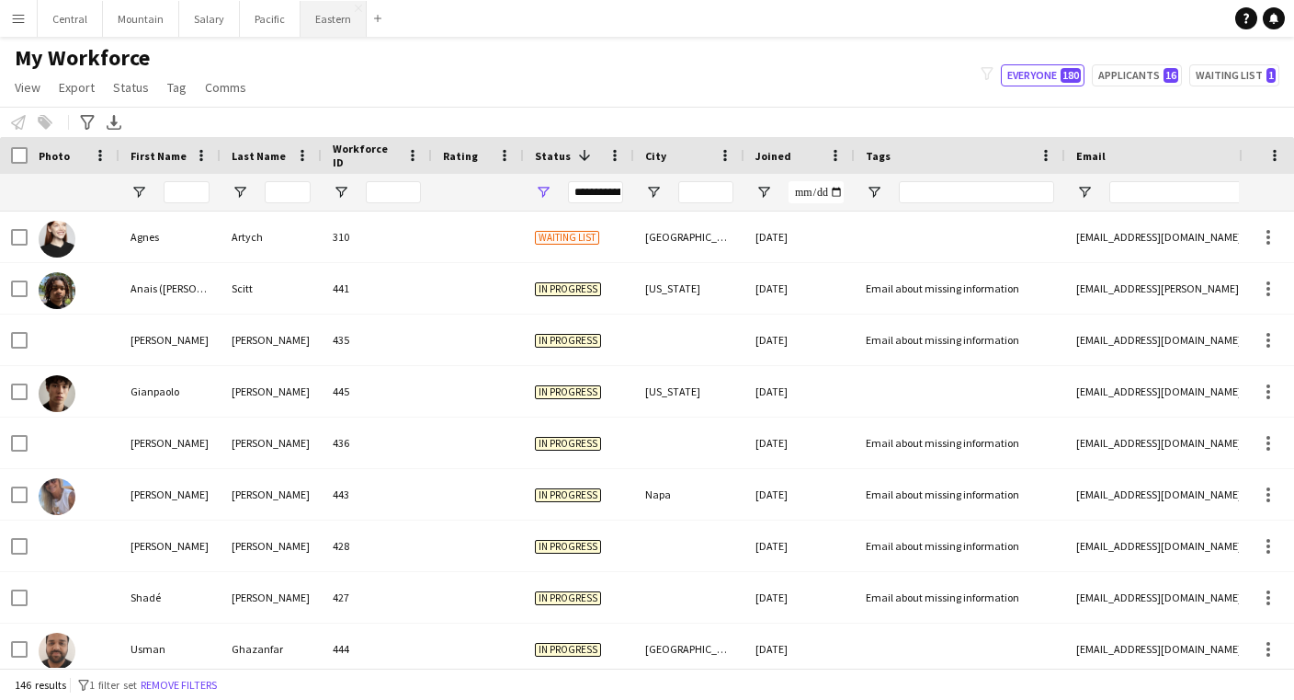
click at [322, 22] on button "Eastern Close" at bounding box center [334, 19] width 66 height 36
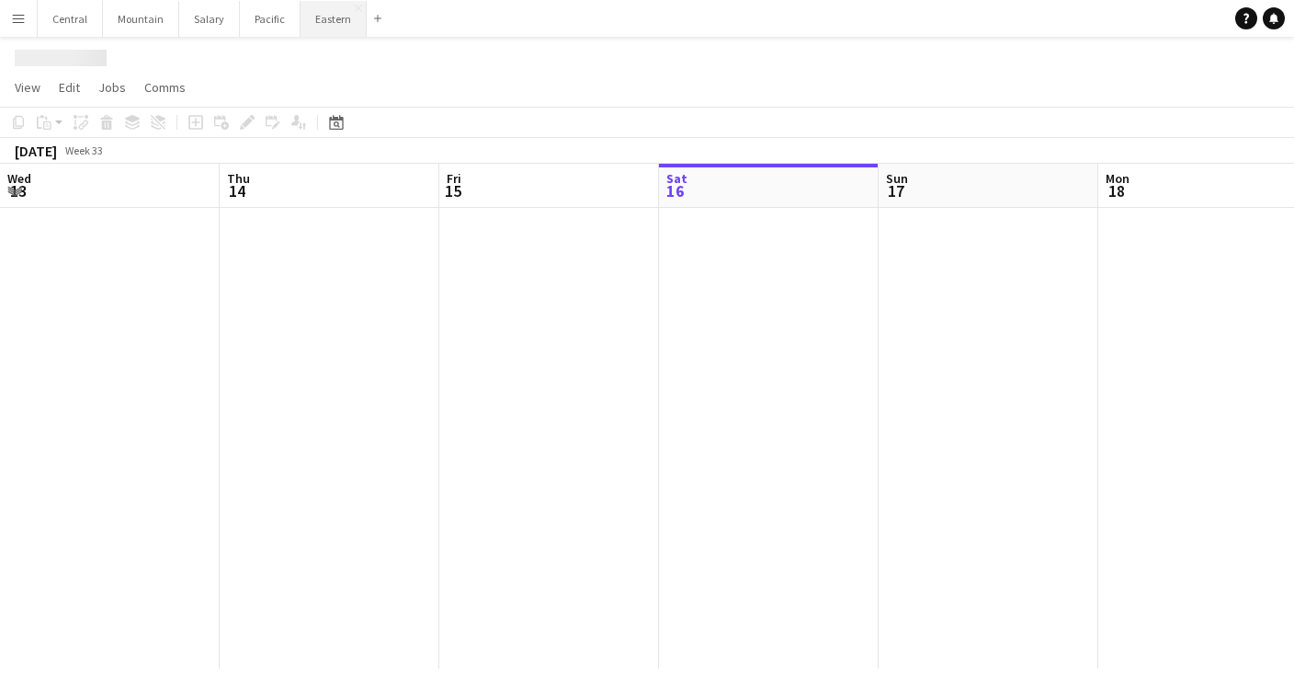
scroll to position [0, 439]
